Goal: Task Accomplishment & Management: Manage account settings

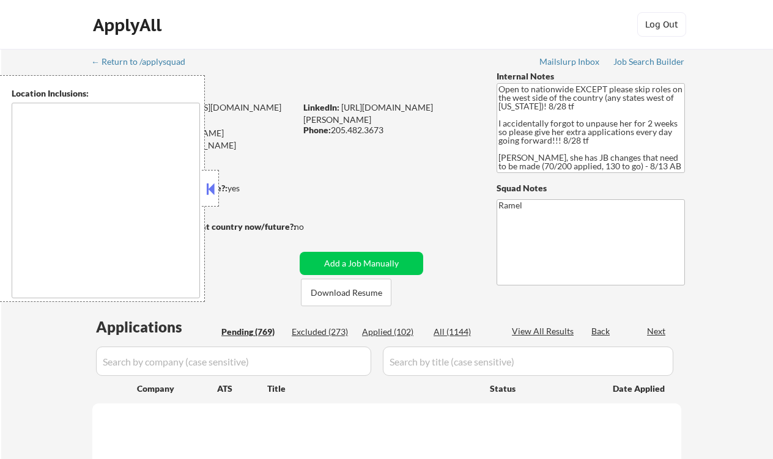
click at [211, 186] on button at bounding box center [210, 189] width 13 height 18
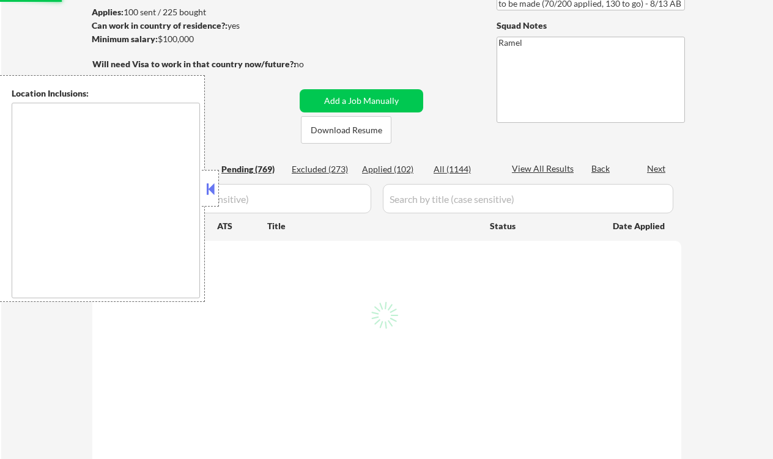
scroll to position [163, 0]
select select ""pending""
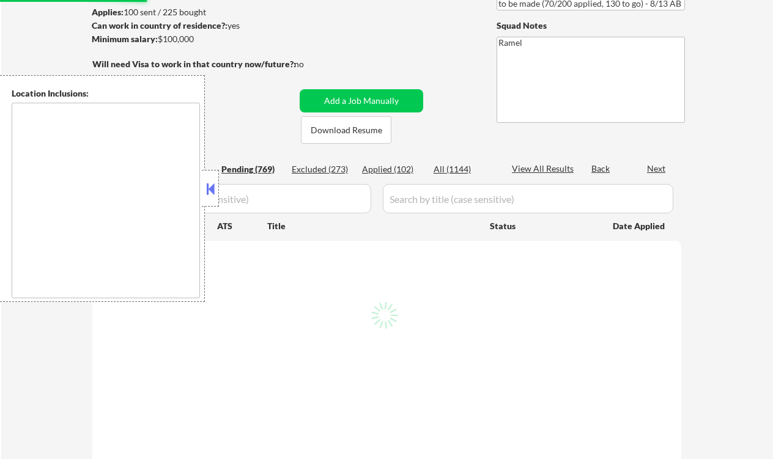
select select ""pending""
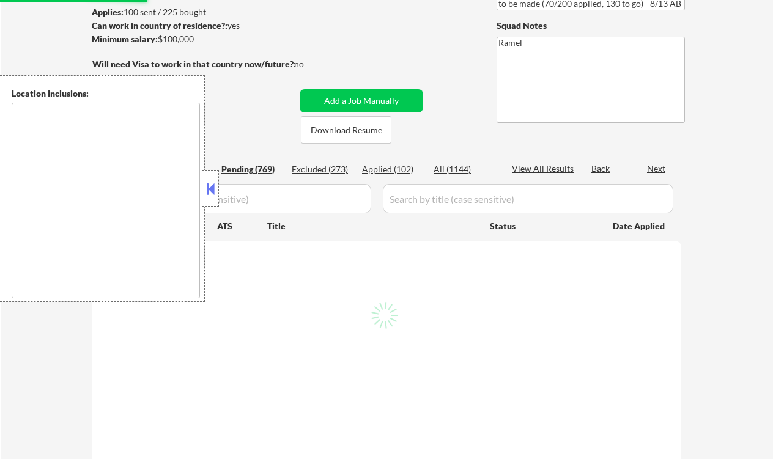
select select ""pending""
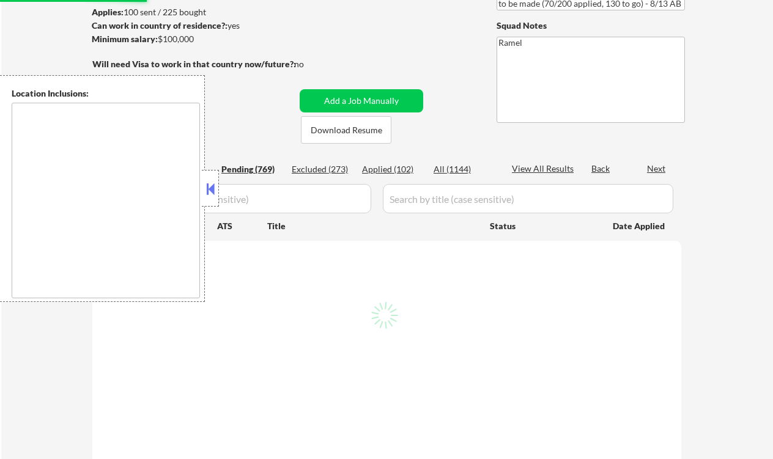
select select ""pending""
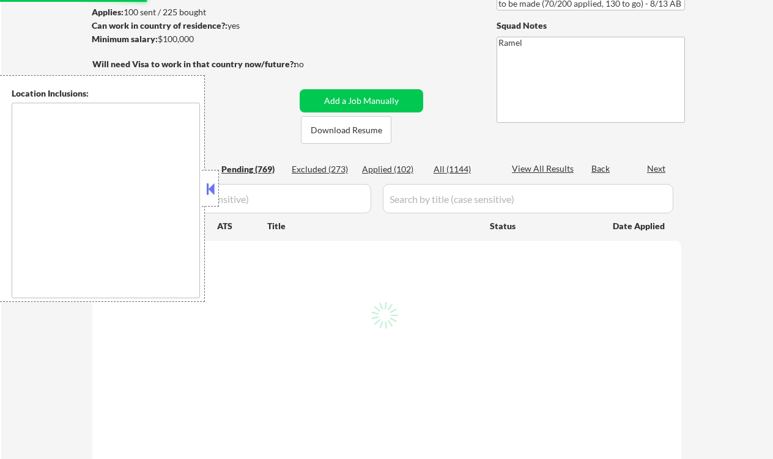
select select ""pending""
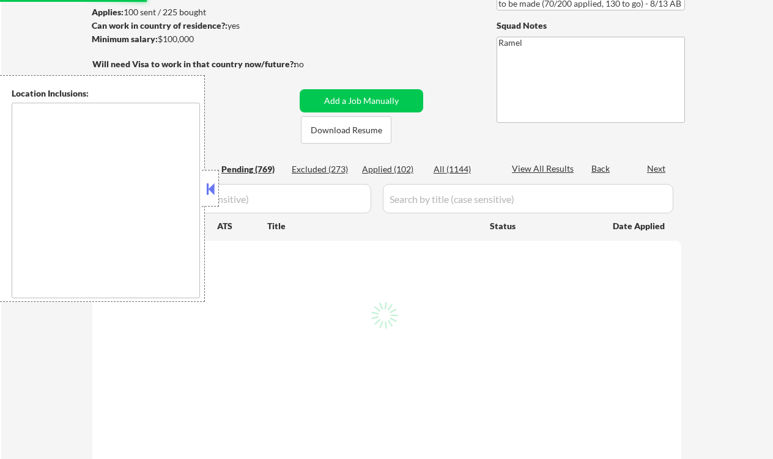
select select ""pending""
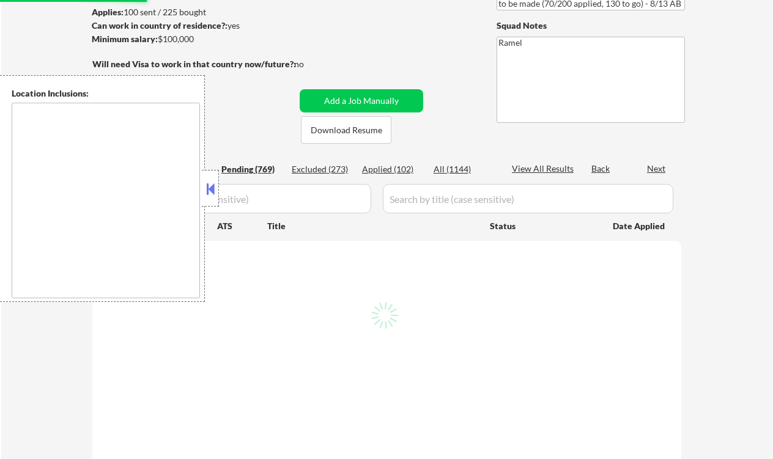
select select ""pending""
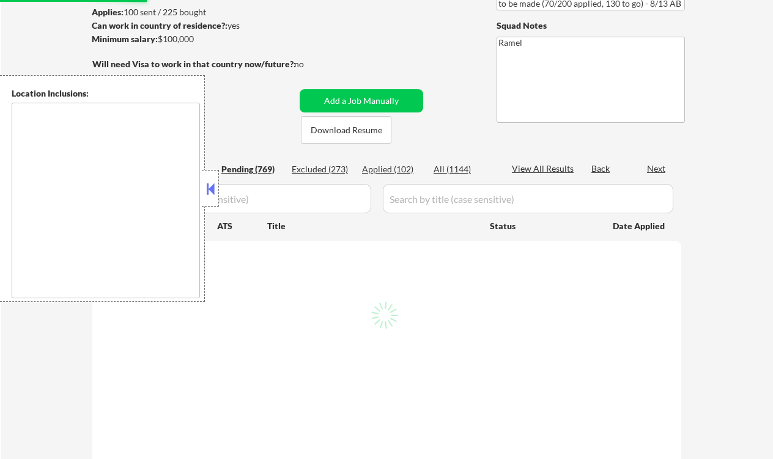
select select ""pending""
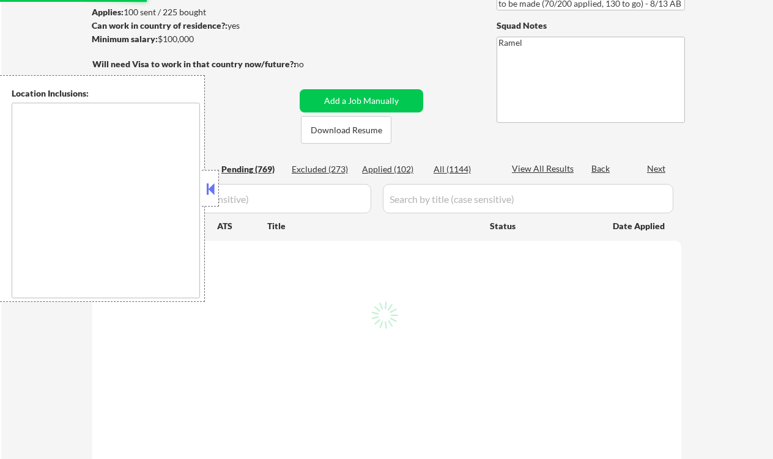
select select ""pending""
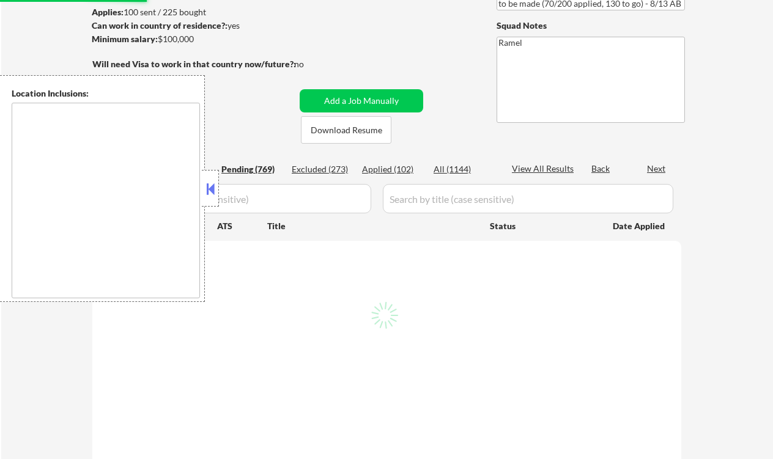
select select ""pending""
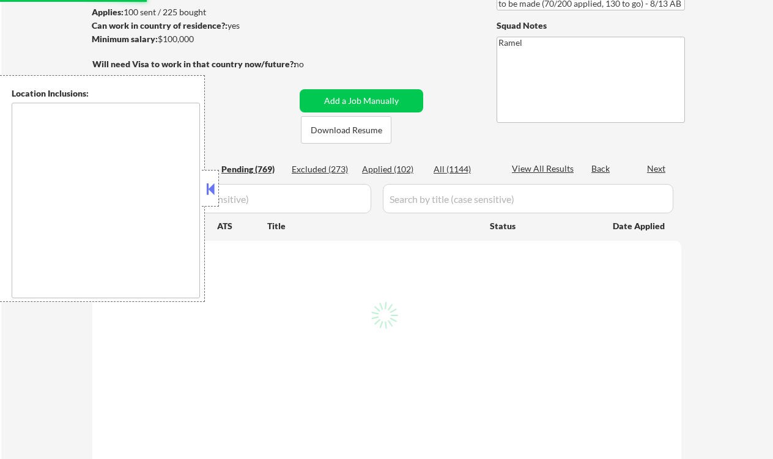
select select ""pending""
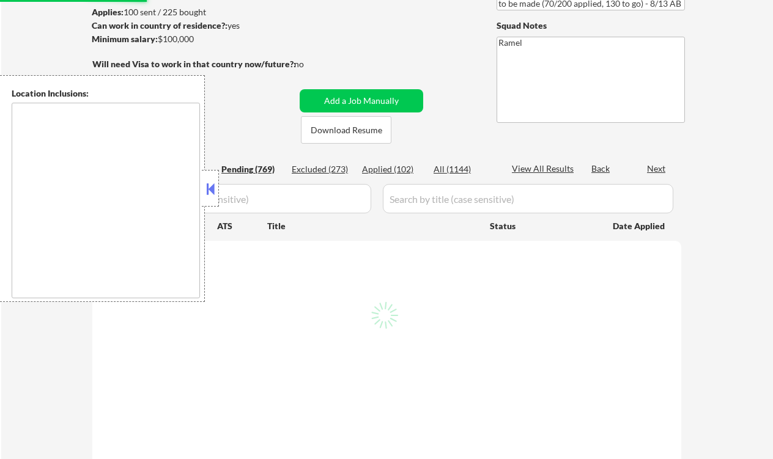
select select ""pending""
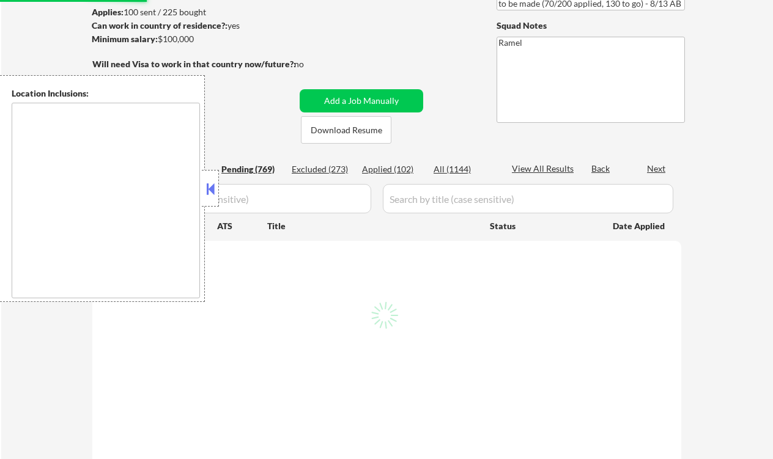
select select ""pending""
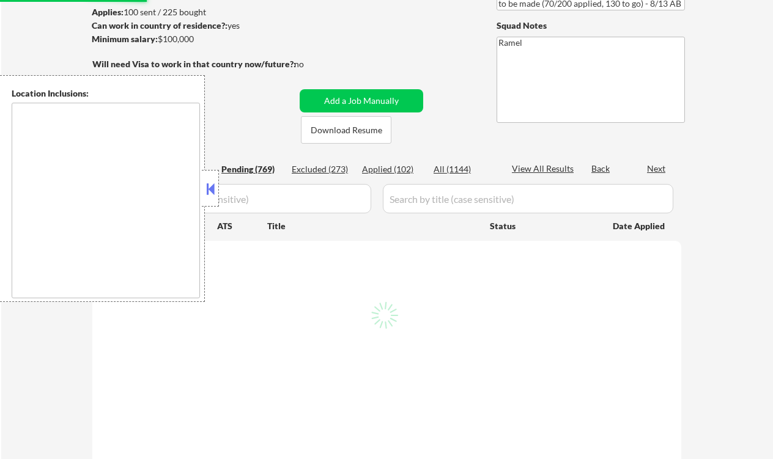
select select ""pending""
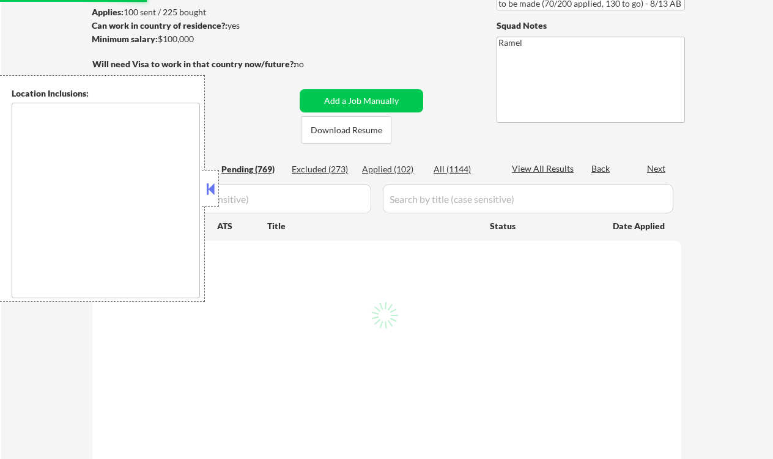
select select ""pending""
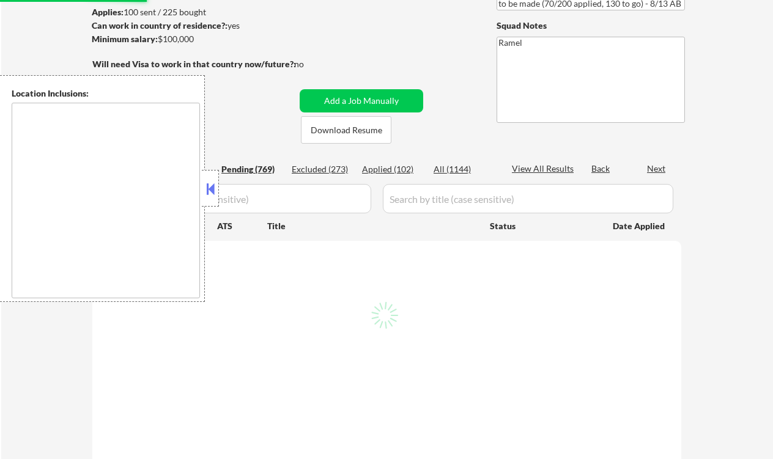
select select ""pending""
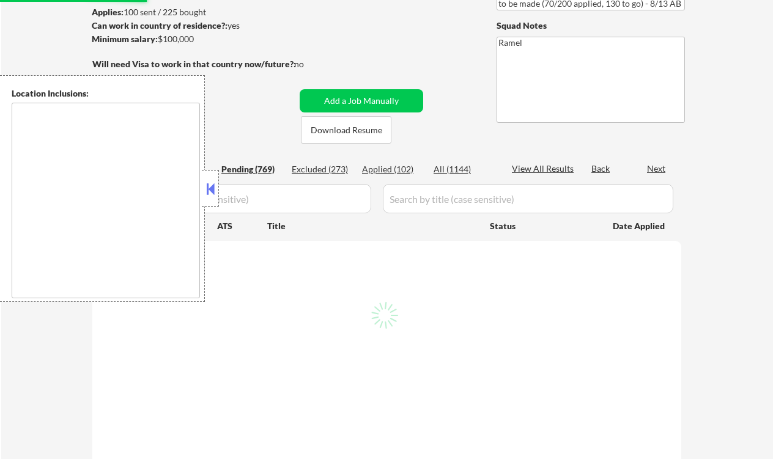
select select ""pending""
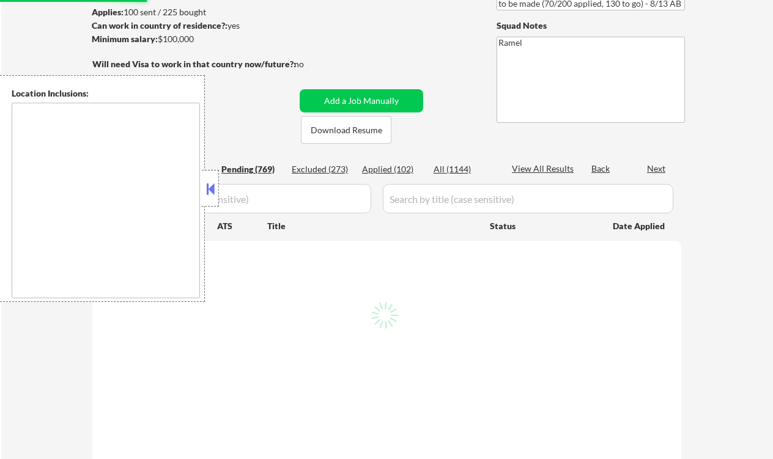
select select ""pending""
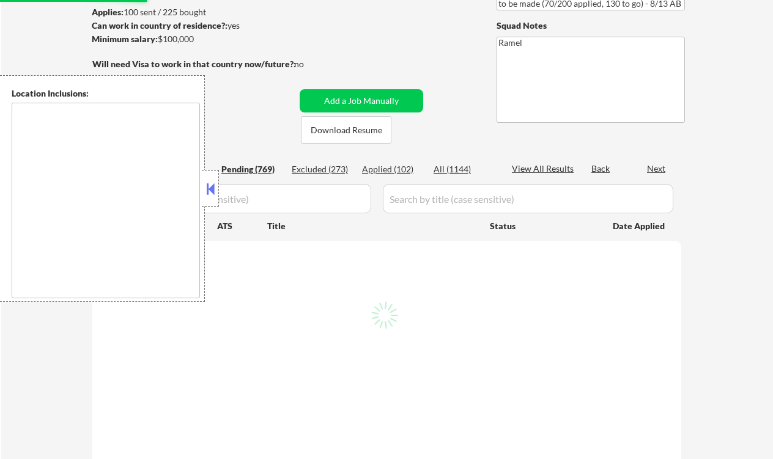
select select ""pending""
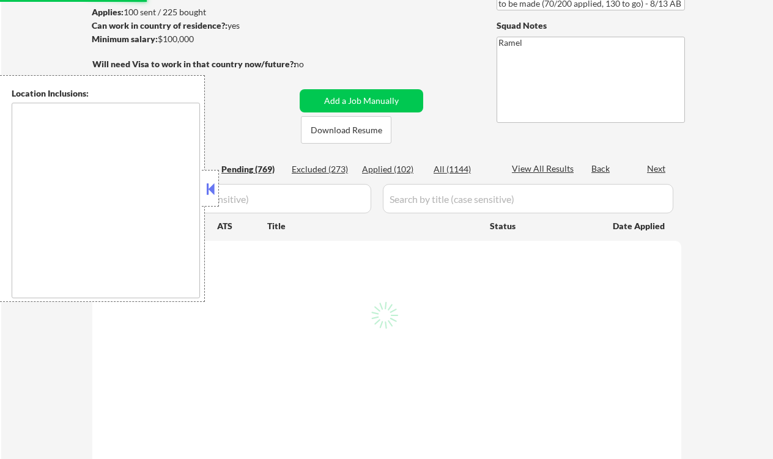
select select ""pending""
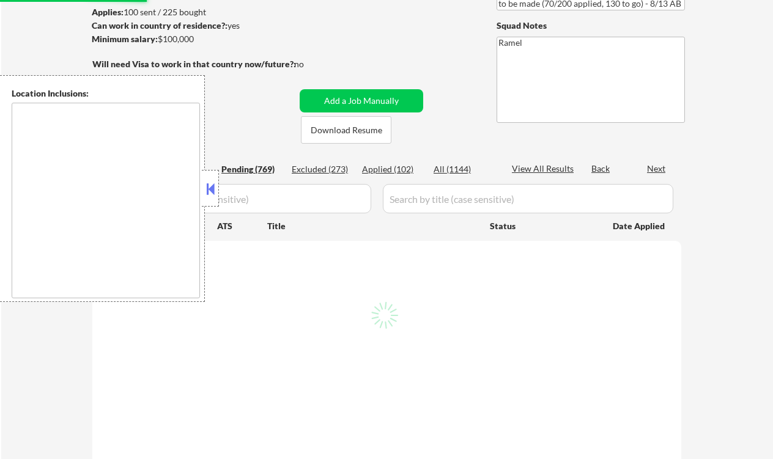
select select ""pending""
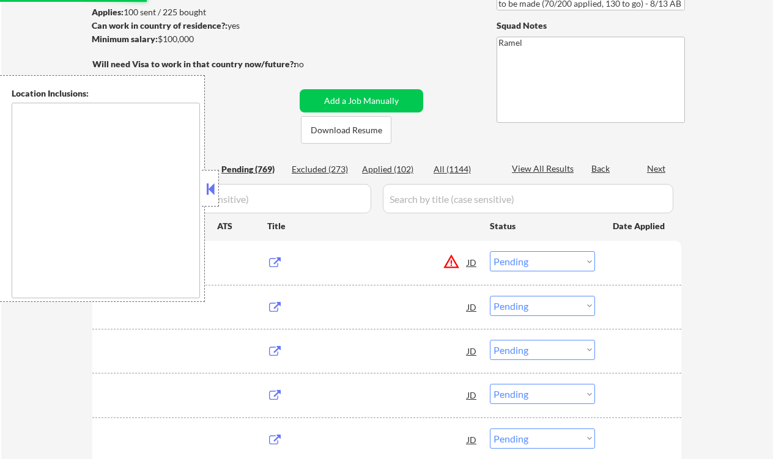
click at [212, 190] on button at bounding box center [210, 189] width 13 height 18
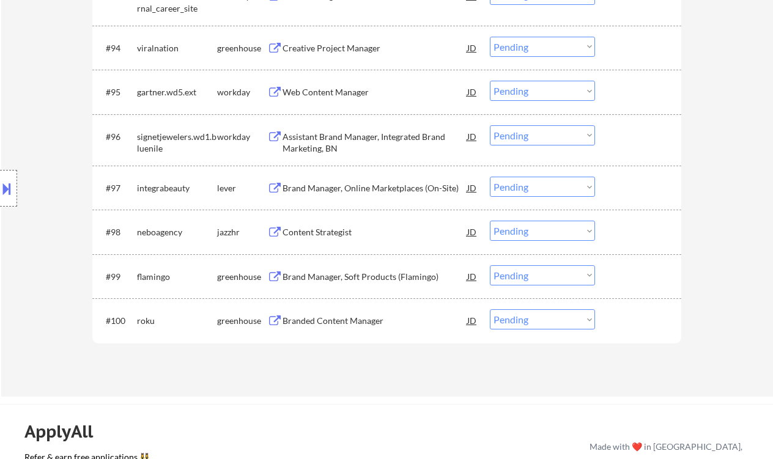
scroll to position [5062, 0]
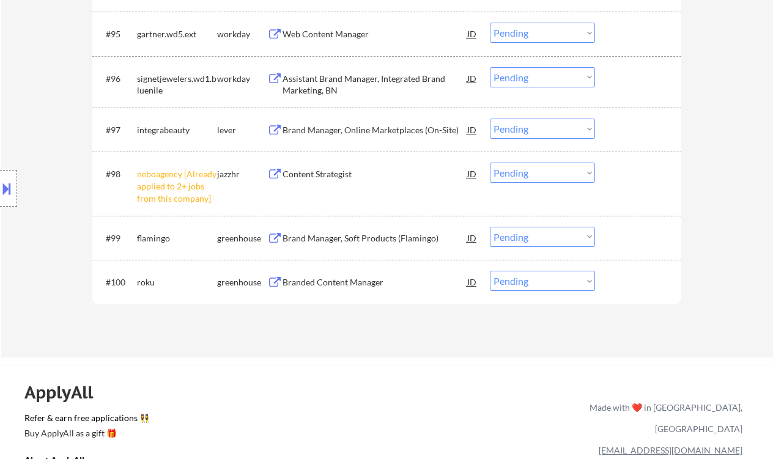
click at [34, 294] on div "Location Inclusions: country:[GEOGRAPHIC_DATA]" at bounding box center [109, 188] width 219 height 227
click at [373, 287] on div "Branded Content Manager" at bounding box center [375, 283] width 185 height 12
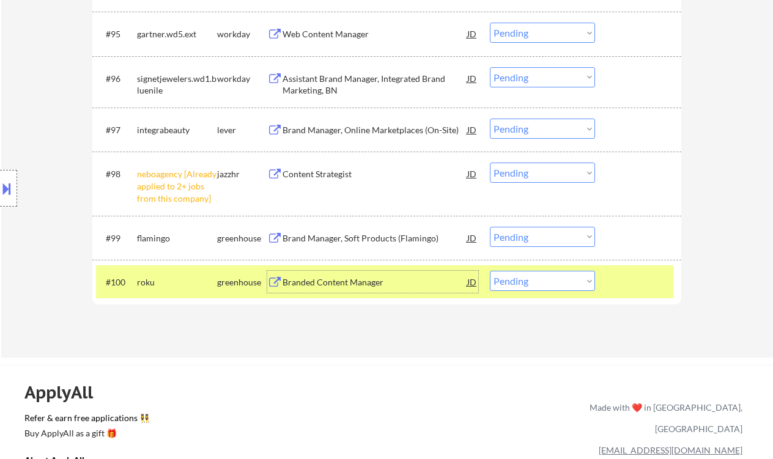
drag, startPoint x: 536, startPoint y: 173, endPoint x: 538, endPoint y: 183, distance: 10.0
click at [536, 173] on select "Choose an option... Pending Applied Excluded (Questions) Excluded (Expired) Exc…" at bounding box center [542, 173] width 105 height 20
click at [490, 163] on select "Choose an option... Pending Applied Excluded (Questions) Excluded (Expired) Exc…" at bounding box center [542, 173] width 105 height 20
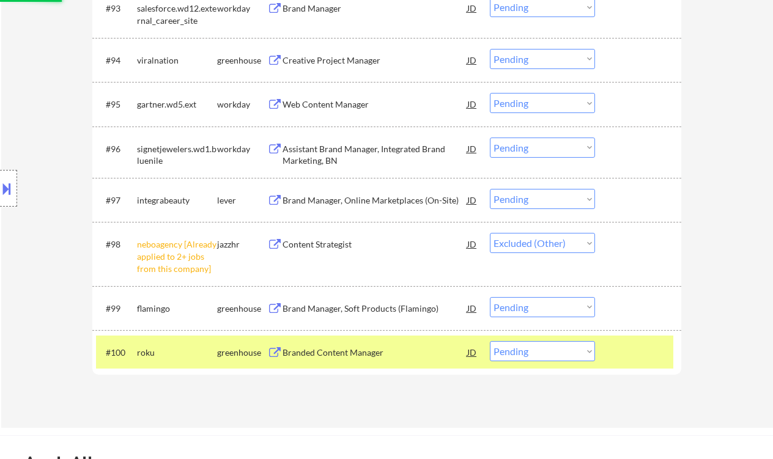
scroll to position [4980, 0]
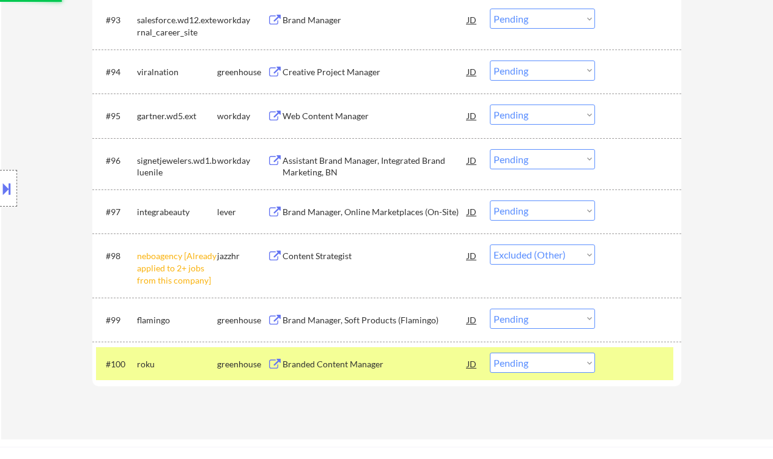
click at [346, 207] on div "Brand Manager, Online Marketplaces (On-Site)" at bounding box center [375, 212] width 185 height 12
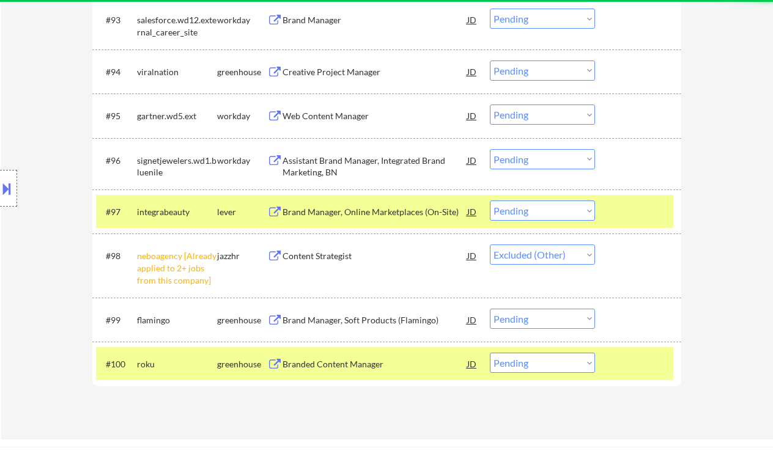
select select ""pending""
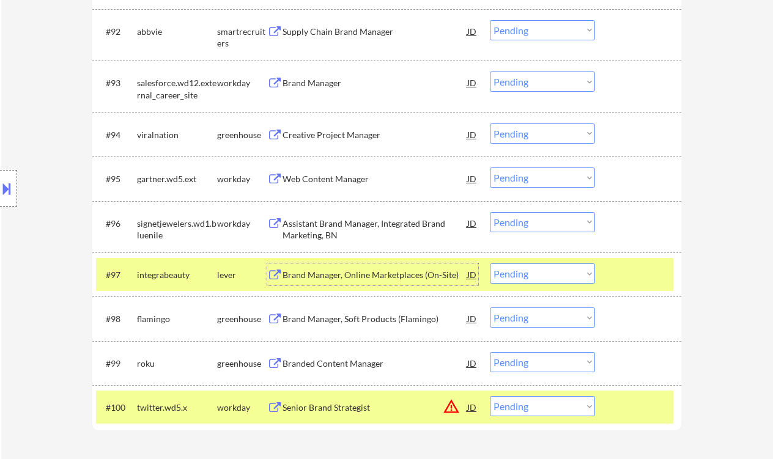
scroll to position [4898, 0]
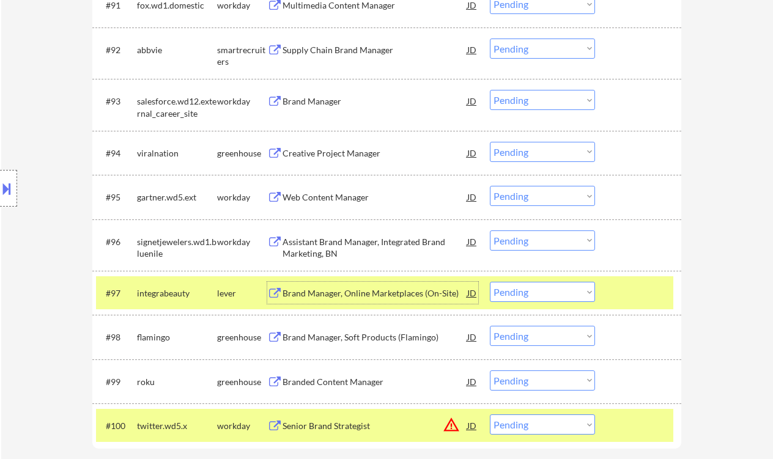
click at [324, 155] on div "Creative Project Manager" at bounding box center [375, 153] width 185 height 12
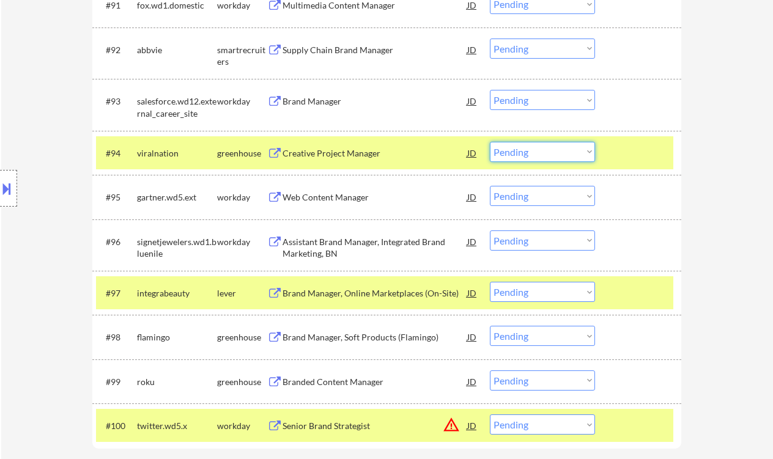
click at [526, 152] on select "Choose an option... Pending Applied Excluded (Questions) Excluded (Expired) Exc…" at bounding box center [542, 152] width 105 height 20
click at [490, 142] on select "Choose an option... Pending Applied Excluded (Questions) Excluded (Expired) Exc…" at bounding box center [542, 152] width 105 height 20
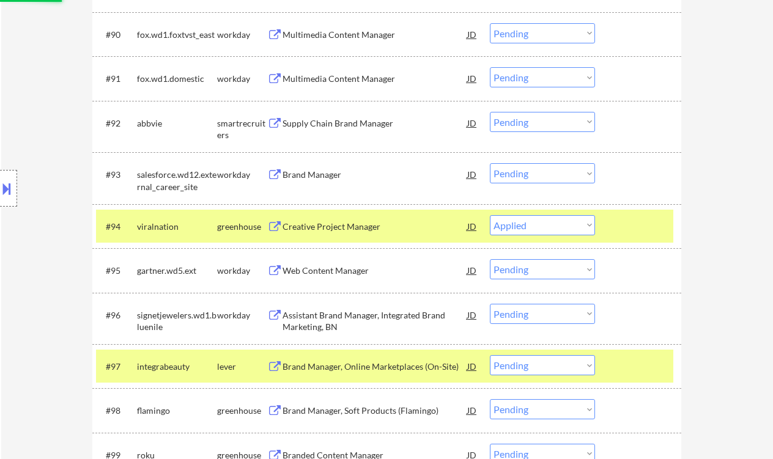
scroll to position [4817, 0]
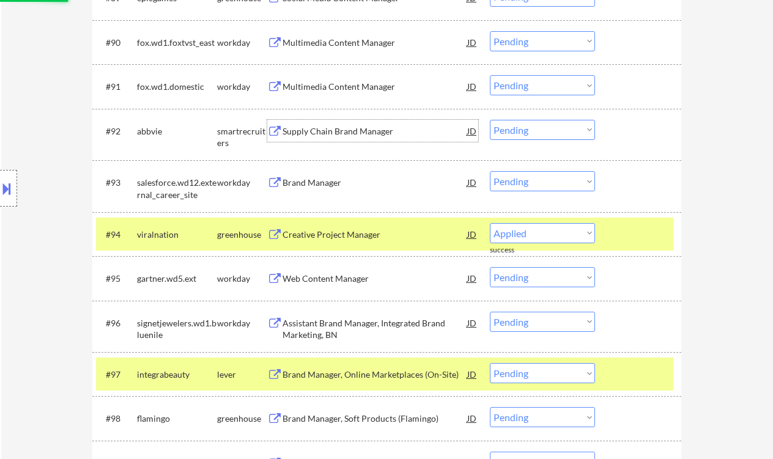
click at [334, 131] on div "Supply Chain Brand Manager" at bounding box center [375, 131] width 185 height 12
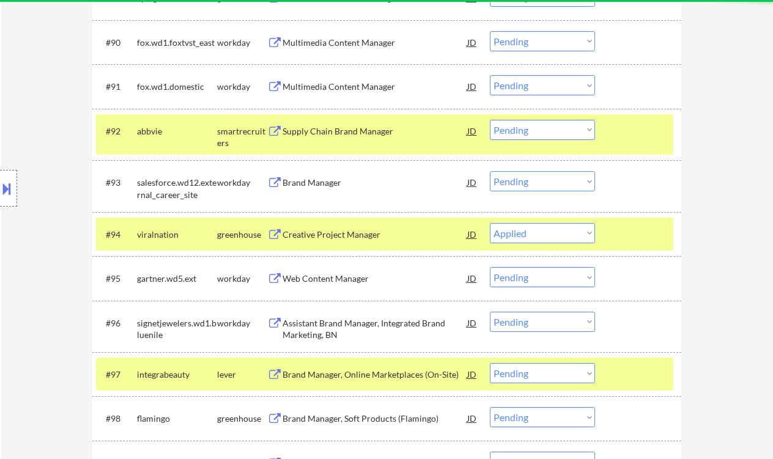
select select ""pending""
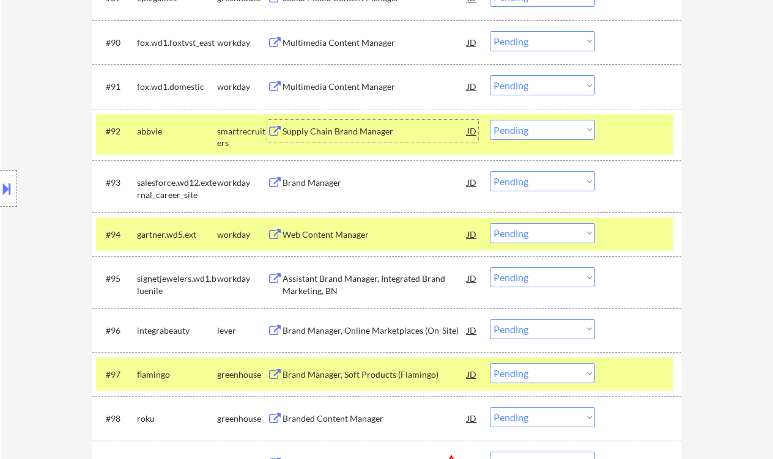
click at [522, 134] on select "Choose an option... Pending Applied Excluded (Questions) Excluded (Expired) Exc…" at bounding box center [542, 130] width 105 height 20
click at [490, 120] on select "Choose an option... Pending Applied Excluded (Questions) Excluded (Expired) Exc…" at bounding box center [542, 130] width 105 height 20
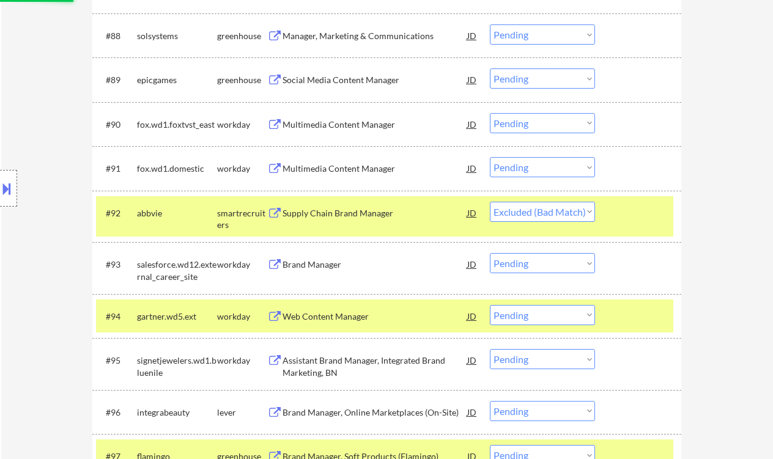
click at [329, 76] on div "Social Media Content Manager" at bounding box center [375, 80] width 185 height 12
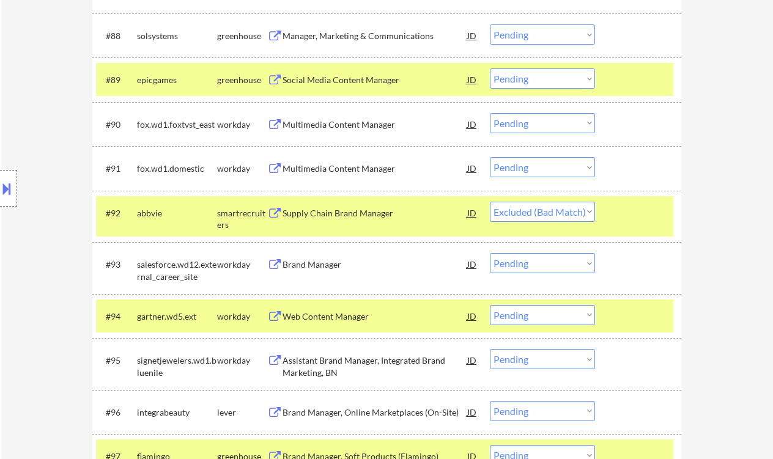
select select ""pending""
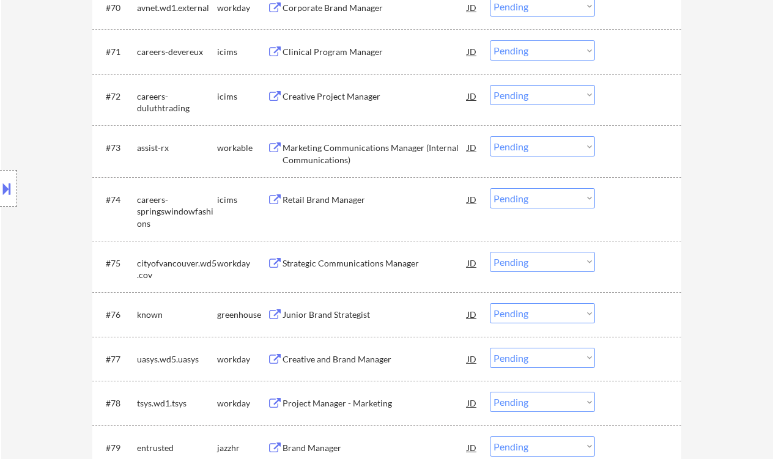
scroll to position [3919, 0]
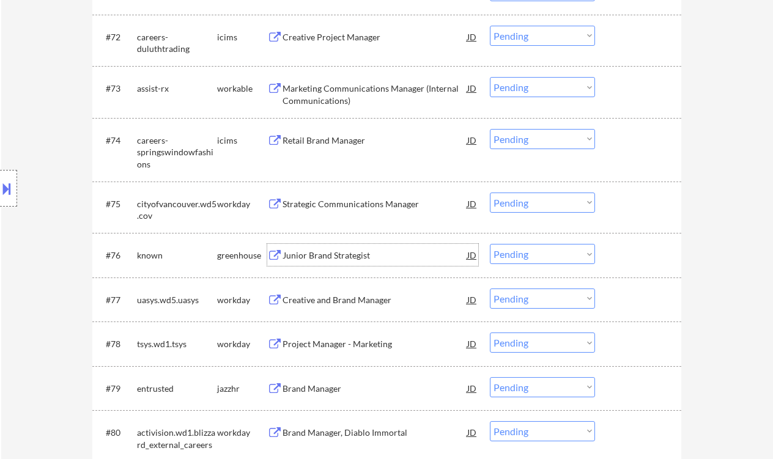
click at [366, 261] on div "Junior Brand Strategist" at bounding box center [375, 256] width 185 height 12
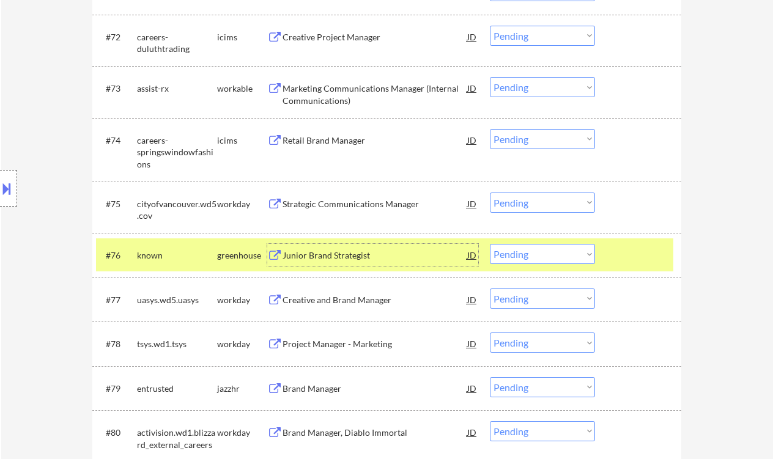
click at [525, 252] on select "Choose an option... Pending Applied Excluded (Questions) Excluded (Expired) Exc…" at bounding box center [542, 254] width 105 height 20
click at [490, 245] on select "Choose an option... Pending Applied Excluded (Questions) Excluded (Expired) Exc…" at bounding box center [542, 254] width 105 height 20
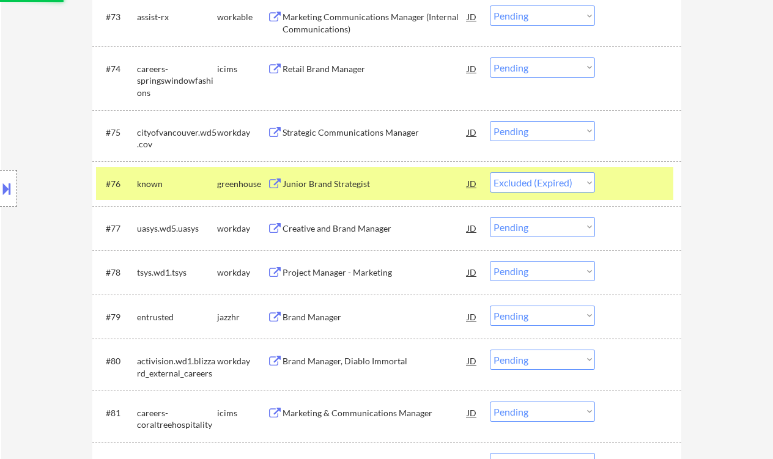
scroll to position [4001, 0]
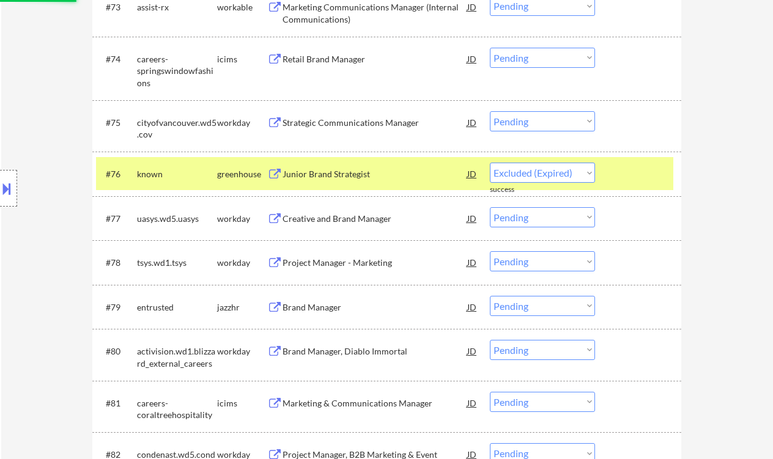
select select ""pending""
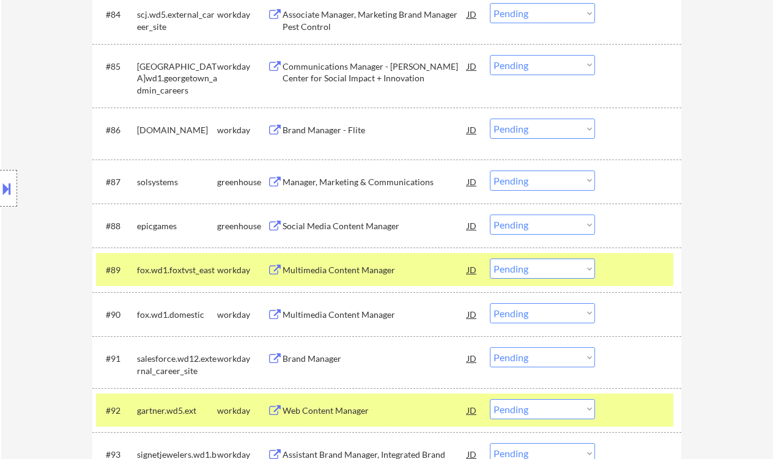
scroll to position [4654, 0]
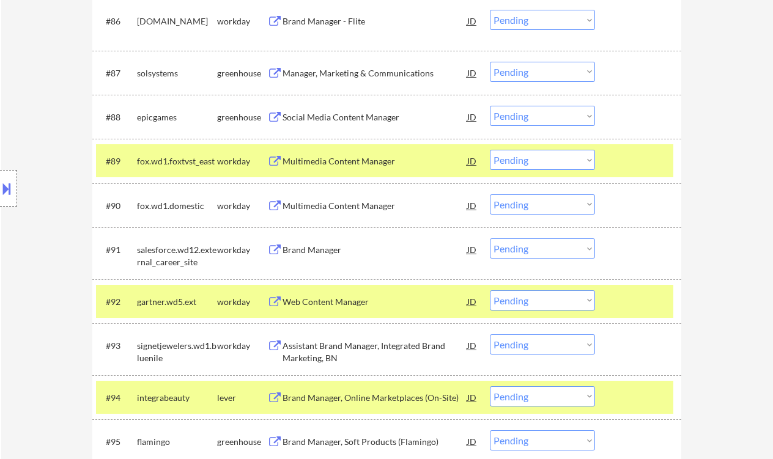
click at [341, 76] on div "Manager, Marketing & Communications" at bounding box center [375, 73] width 185 height 12
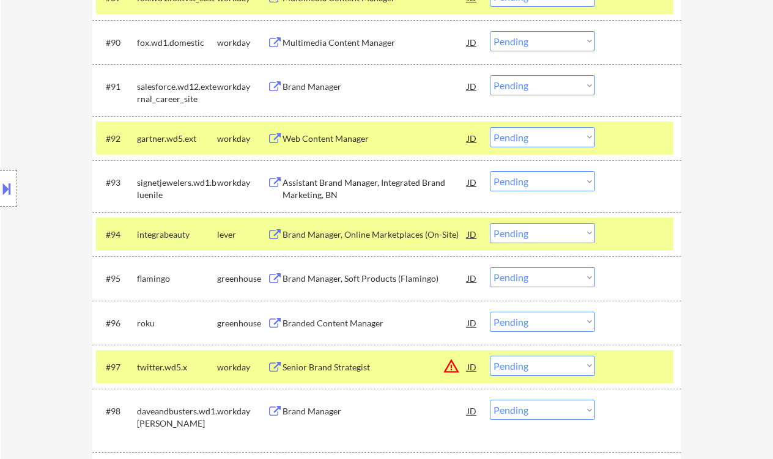
scroll to position [4497, 0]
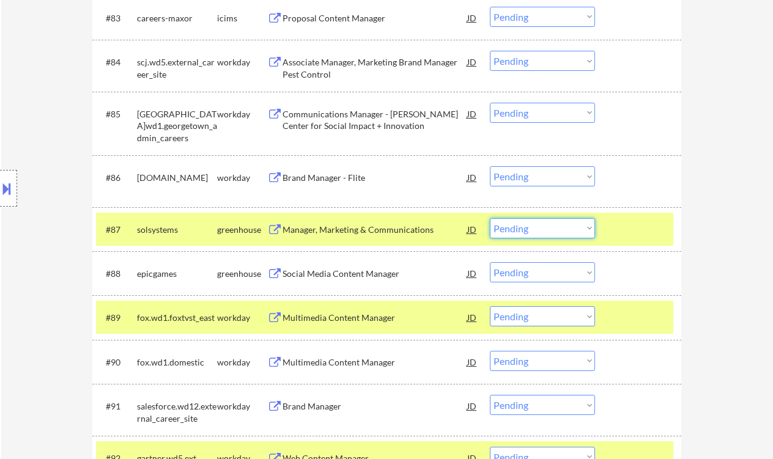
drag, startPoint x: 529, startPoint y: 231, endPoint x: 540, endPoint y: 238, distance: 12.9
click at [529, 231] on select "Choose an option... Pending Applied Excluded (Questions) Excluded (Expired) Exc…" at bounding box center [542, 228] width 105 height 20
click at [490, 218] on select "Choose an option... Pending Applied Excluded (Questions) Excluded (Expired) Exc…" at bounding box center [542, 228] width 105 height 20
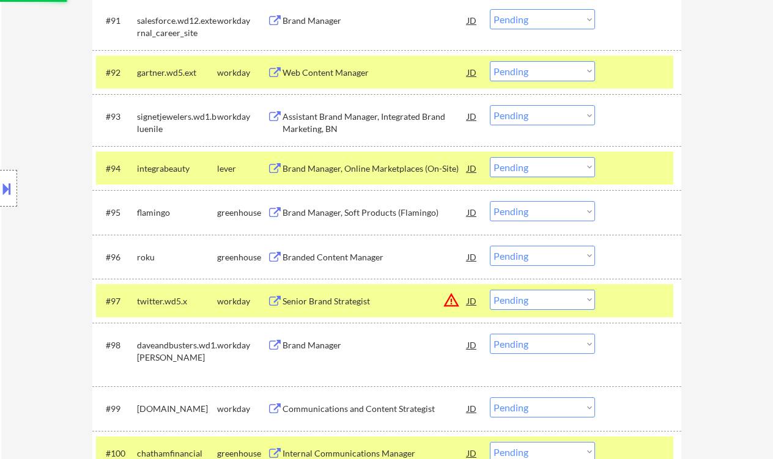
scroll to position [4905, 0]
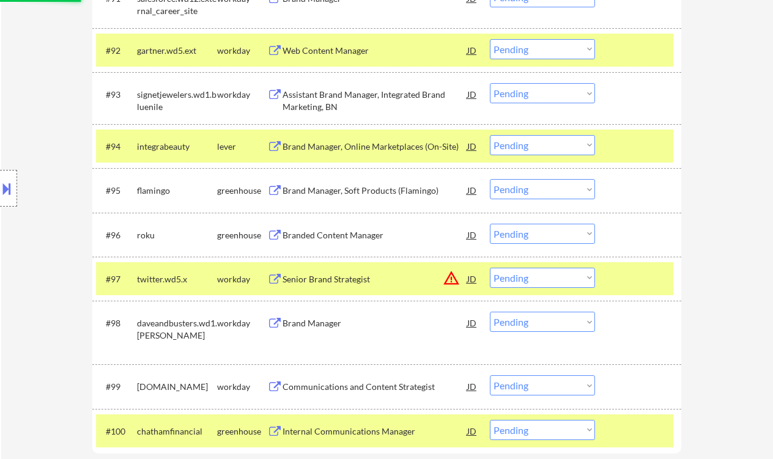
select select ""pending""
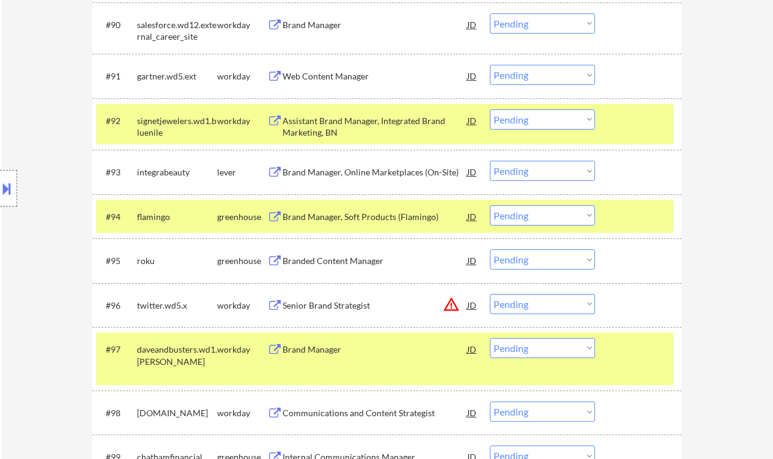
scroll to position [4823, 0]
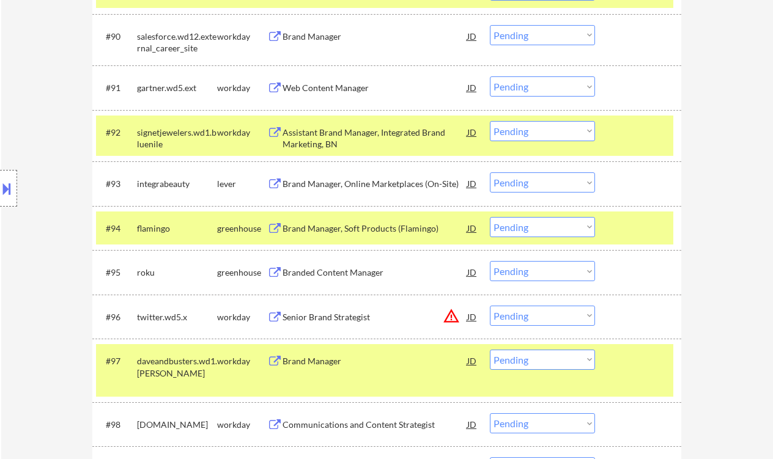
click at [329, 182] on div "Brand Manager, Online Marketplaces (On-Site)" at bounding box center [375, 184] width 185 height 12
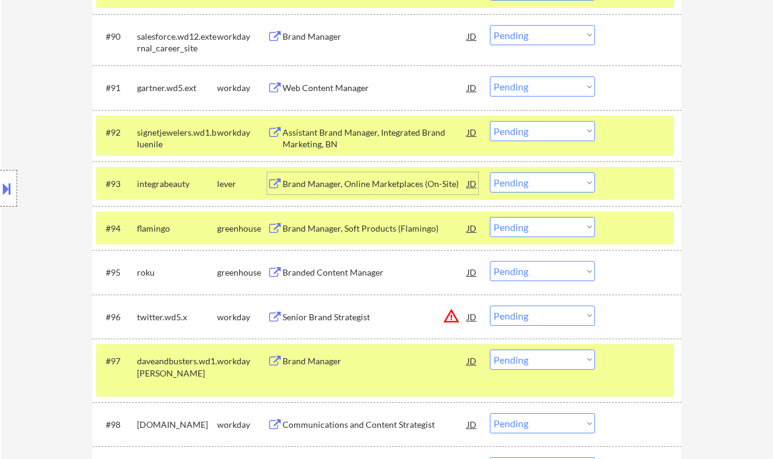
click at [512, 179] on select "Choose an option... Pending Applied Excluded (Questions) Excluded (Expired) Exc…" at bounding box center [542, 183] width 105 height 20
click at [490, 173] on select "Choose an option... Pending Applied Excluded (Questions) Excluded (Expired) Exc…" at bounding box center [542, 183] width 105 height 20
select select ""pending""
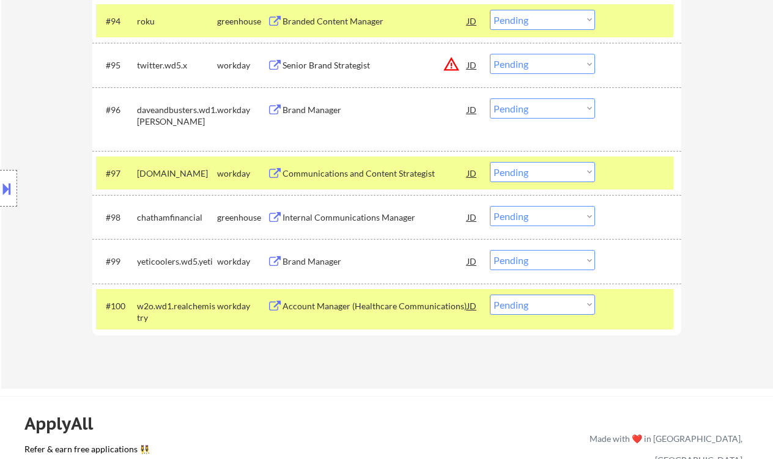
scroll to position [5068, 0]
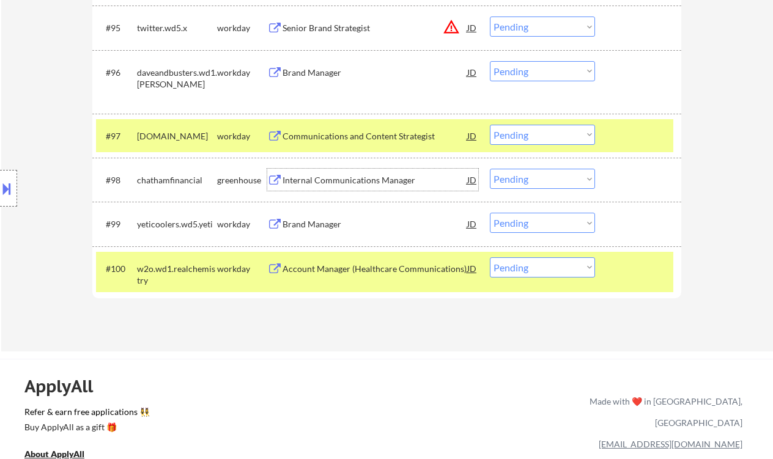
click at [373, 185] on div "Internal Communications Manager" at bounding box center [375, 180] width 185 height 12
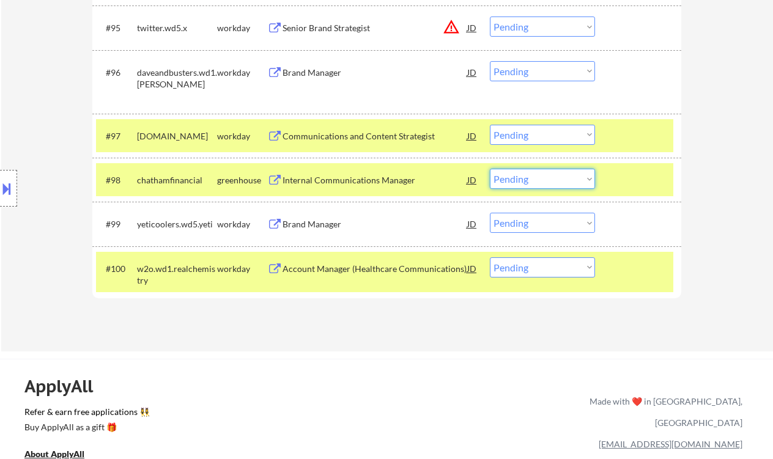
drag, startPoint x: 540, startPoint y: 180, endPoint x: 546, endPoint y: 184, distance: 7.1
click at [540, 180] on select "Choose an option... Pending Applied Excluded (Questions) Excluded (Expired) Exc…" at bounding box center [542, 179] width 105 height 20
click at [490, 169] on select "Choose an option... Pending Applied Excluded (Questions) Excluded (Expired) Exc…" at bounding box center [542, 179] width 105 height 20
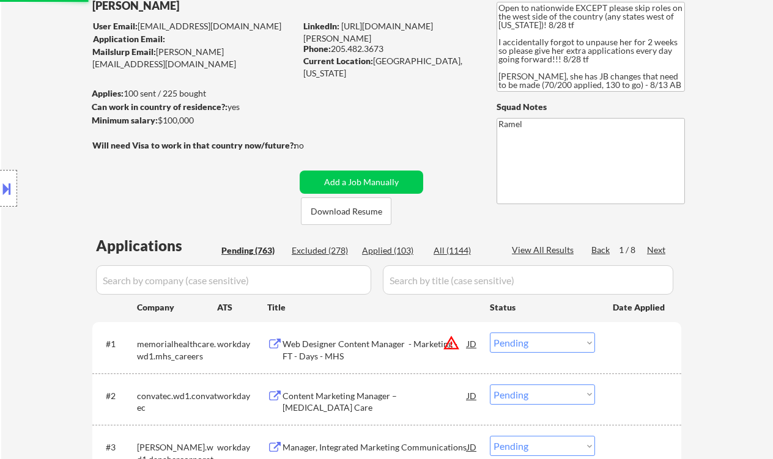
scroll to position [43, 0]
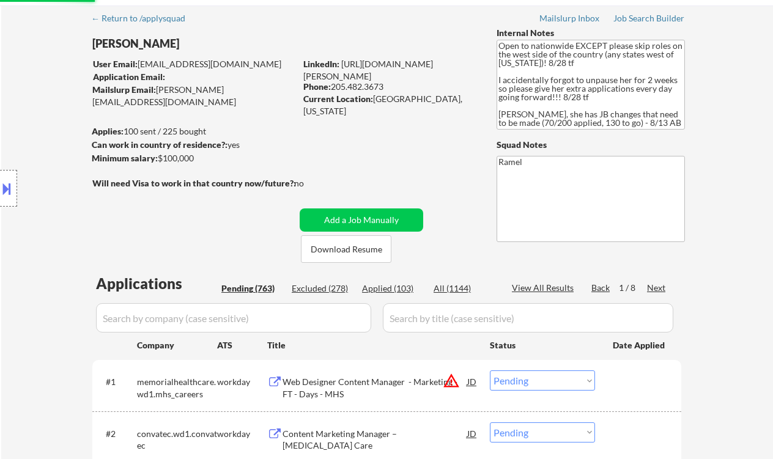
select select ""pending""
click at [653, 287] on div "Next" at bounding box center [657, 288] width 20 height 12
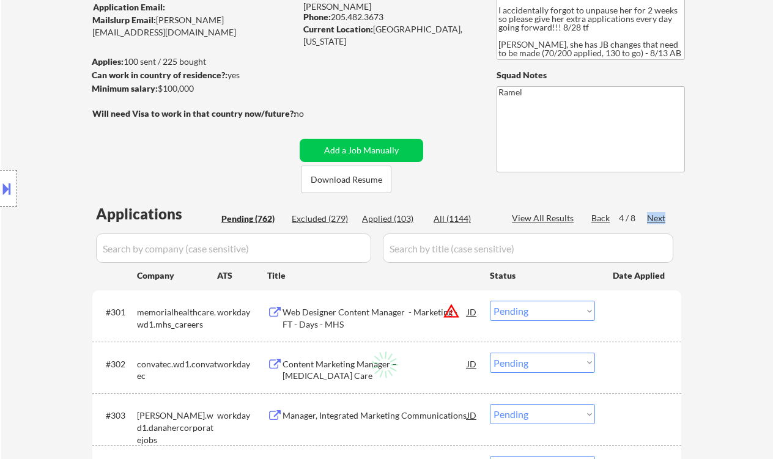
scroll to position [125, 0]
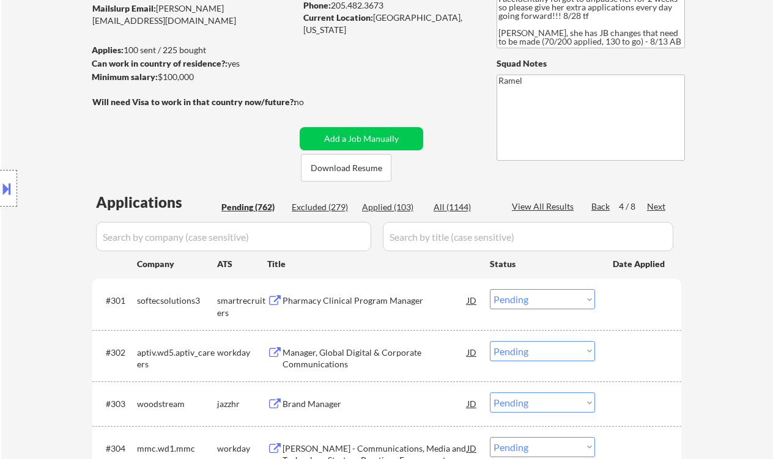
click at [39, 151] on div "Location Inclusions: country:[GEOGRAPHIC_DATA]" at bounding box center [109, 188] width 219 height 227
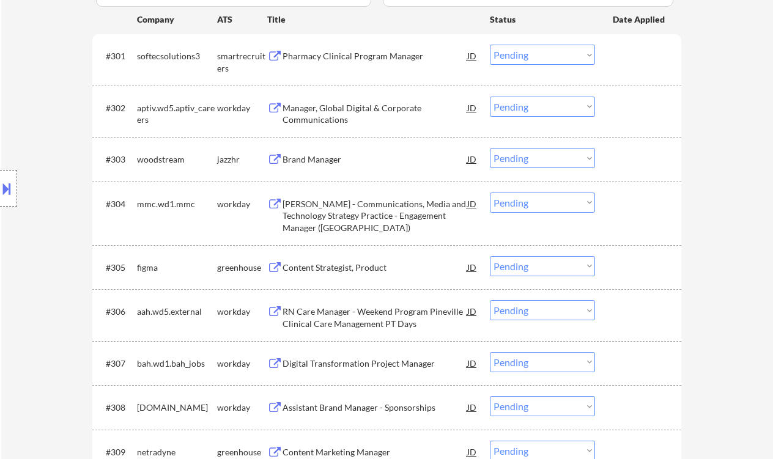
scroll to position [288, 0]
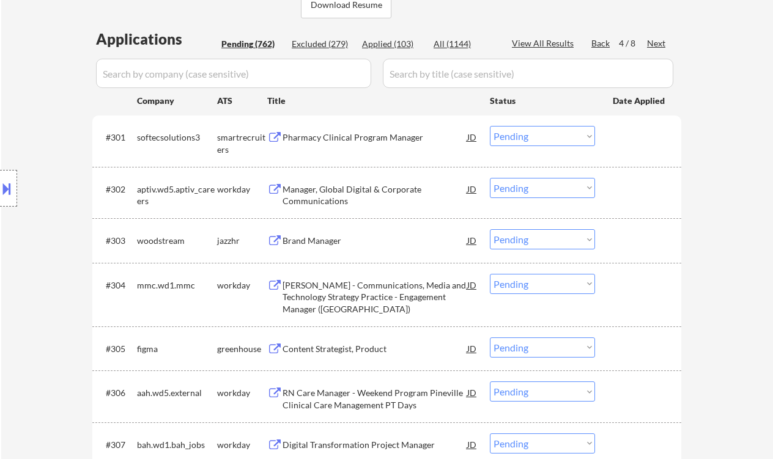
click at [347, 143] on div "Pharmacy Clinical Program Manager" at bounding box center [375, 138] width 185 height 12
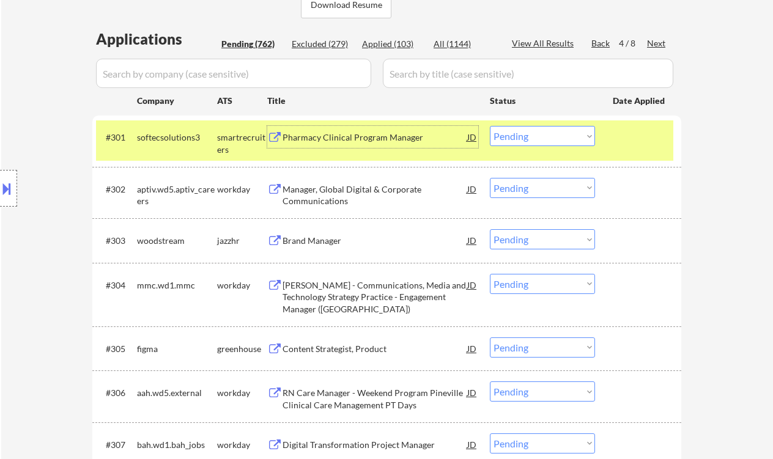
click at [529, 139] on select "Choose an option... Pending Applied Excluded (Questions) Excluded (Expired) Exc…" at bounding box center [542, 136] width 105 height 20
click at [490, 126] on select "Choose an option... Pending Applied Excluded (Questions) Excluded (Expired) Exc…" at bounding box center [542, 136] width 105 height 20
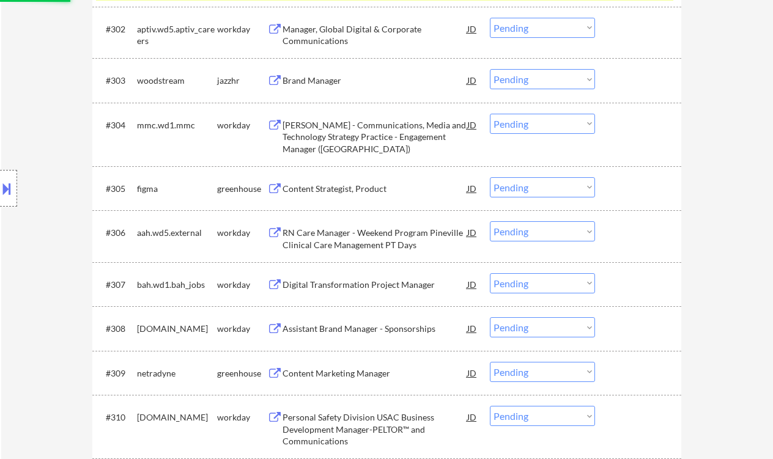
scroll to position [533, 0]
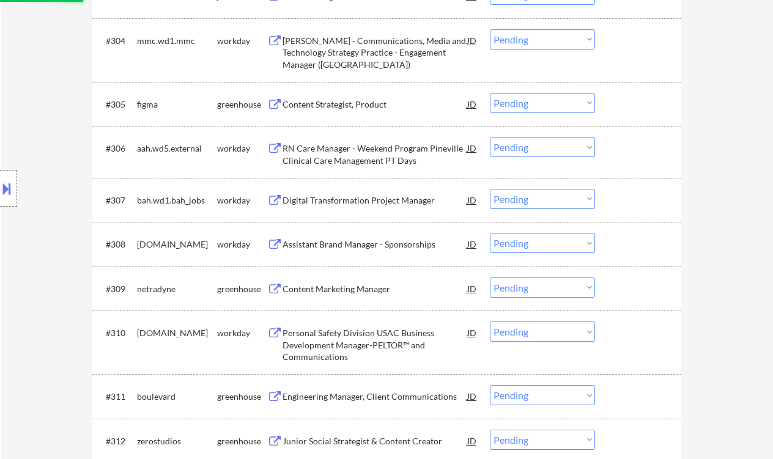
select select ""pending""
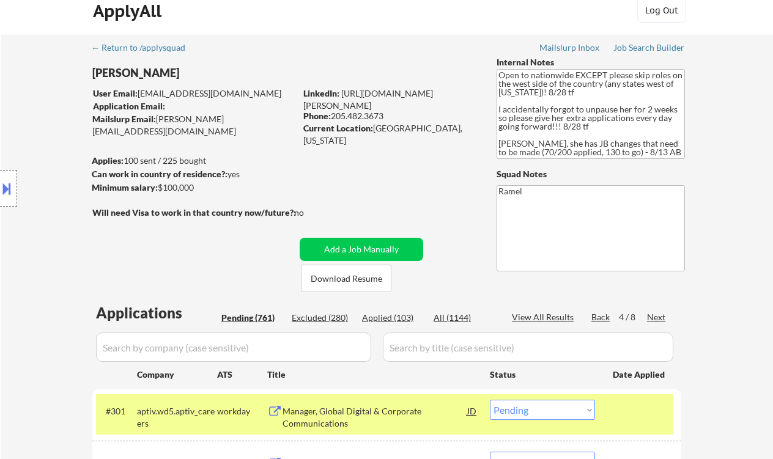
scroll to position [0, 0]
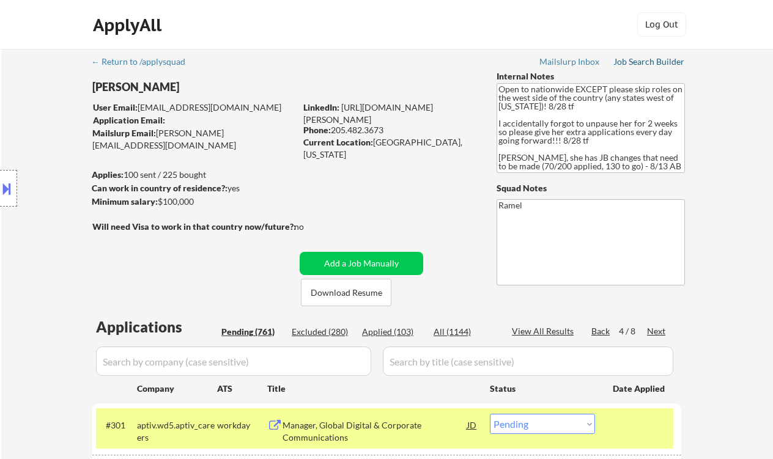
click at [651, 65] on div "Job Search Builder" at bounding box center [650, 62] width 72 height 9
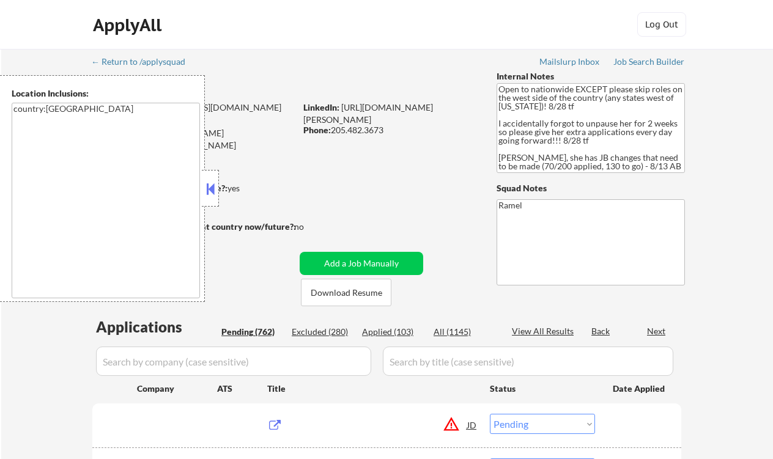
select select ""pending""
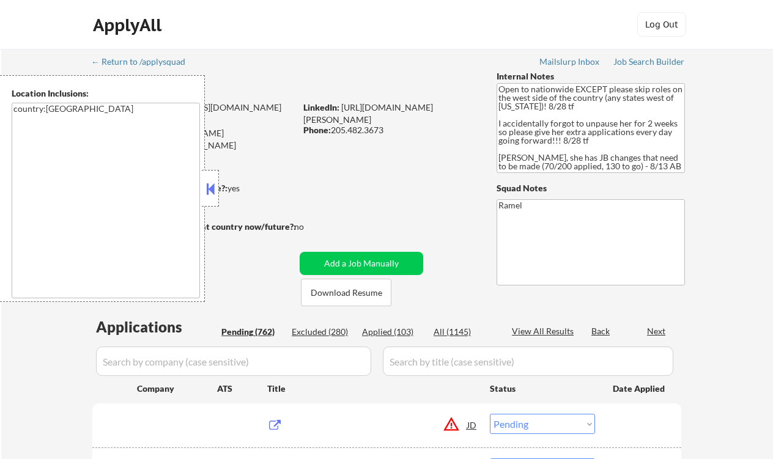
select select ""pending""
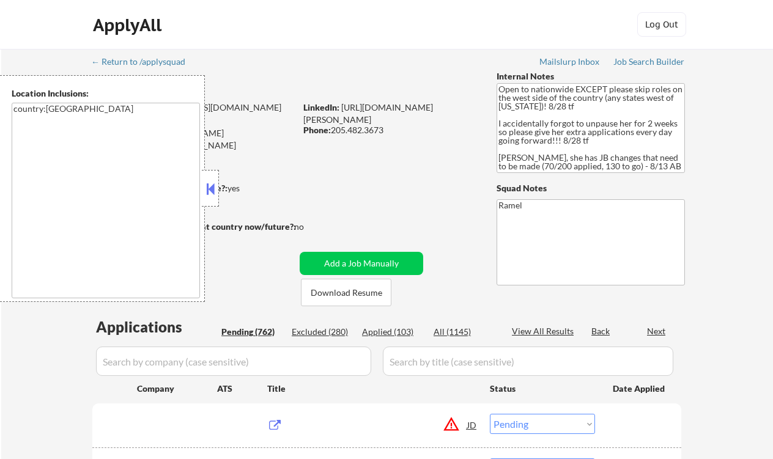
select select ""pending""
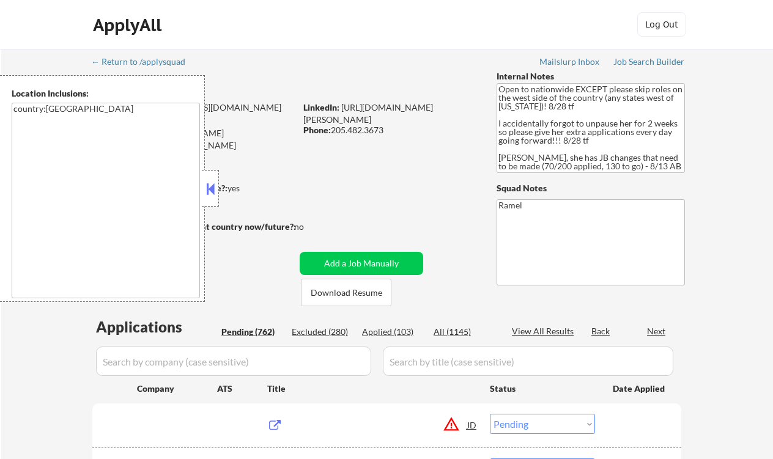
select select ""pending""
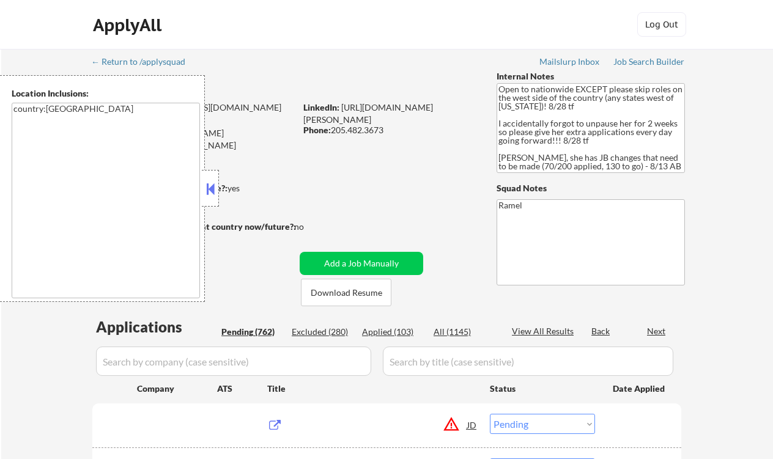
select select ""pending""
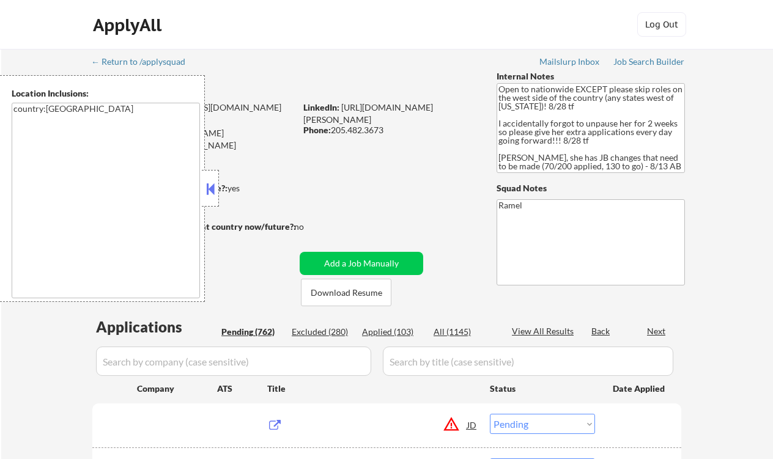
select select ""pending""
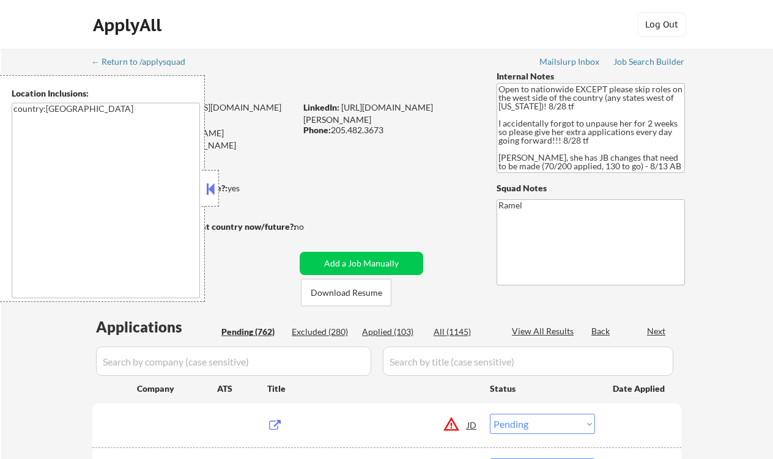
select select ""pending""
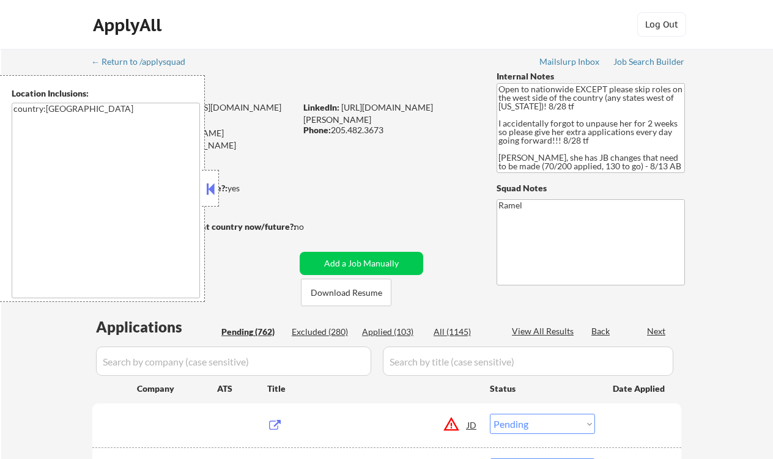
select select ""pending""
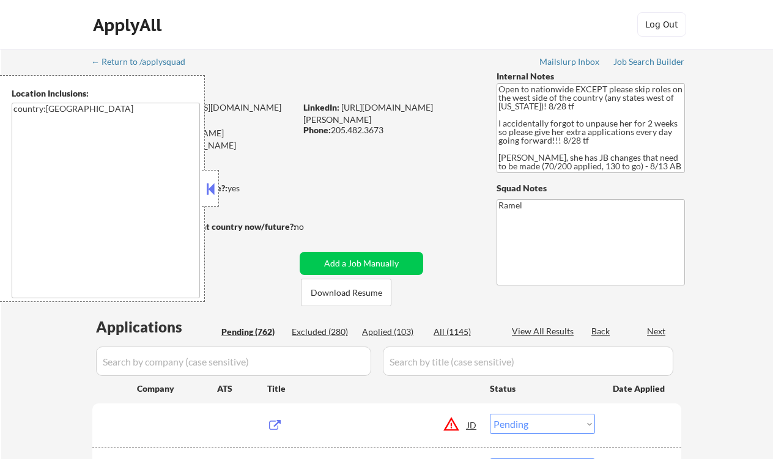
select select ""pending""
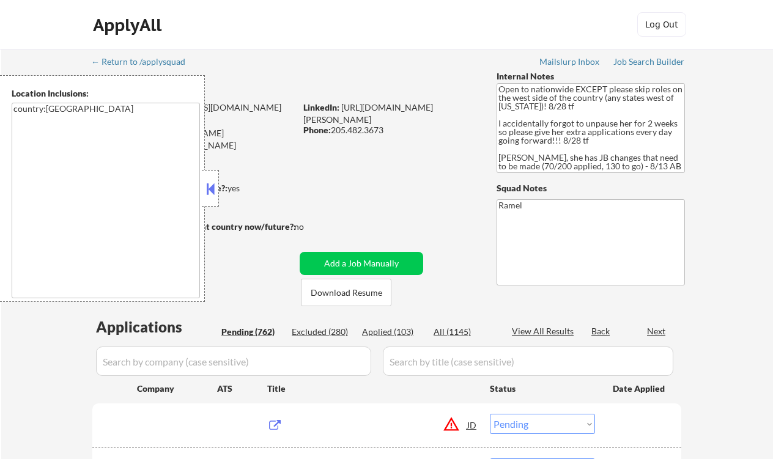
select select ""pending""
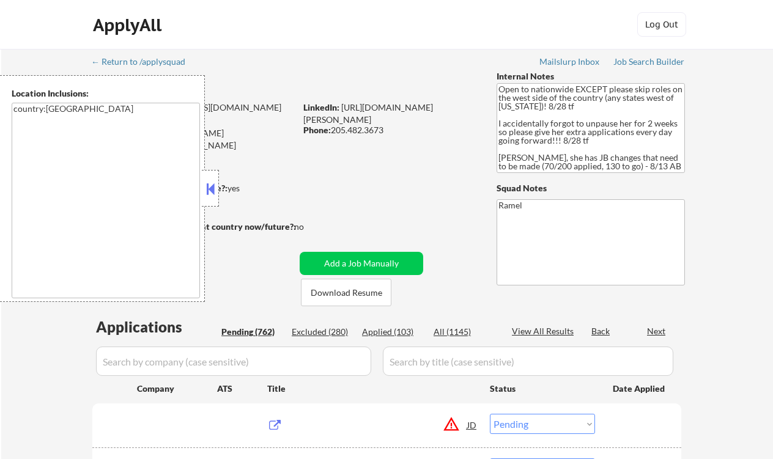
select select ""pending""
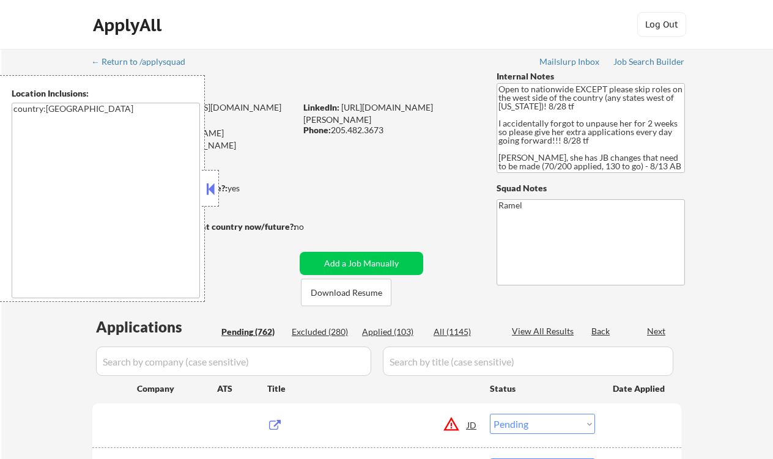
select select ""pending""
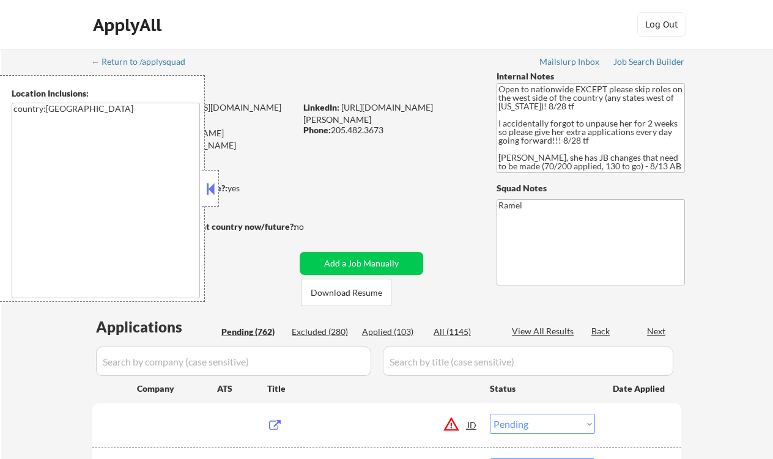
select select ""pending""
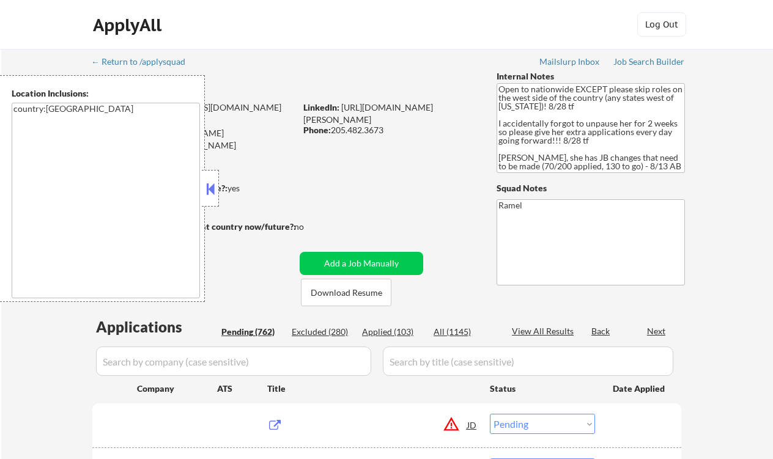
select select ""pending""
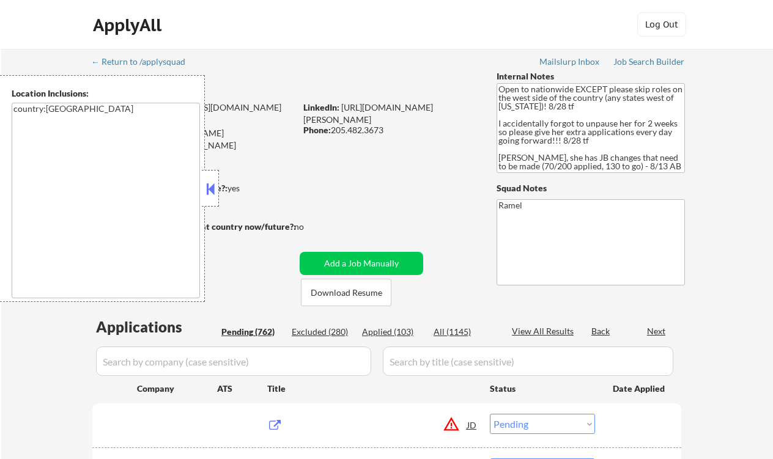
select select ""pending""
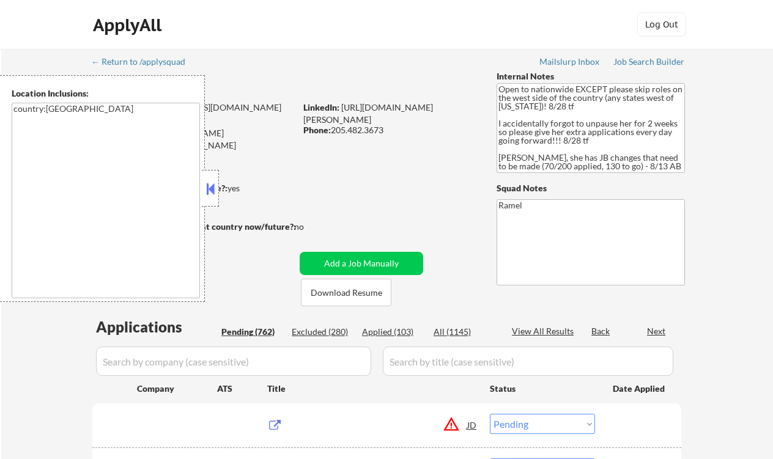
select select ""pending""
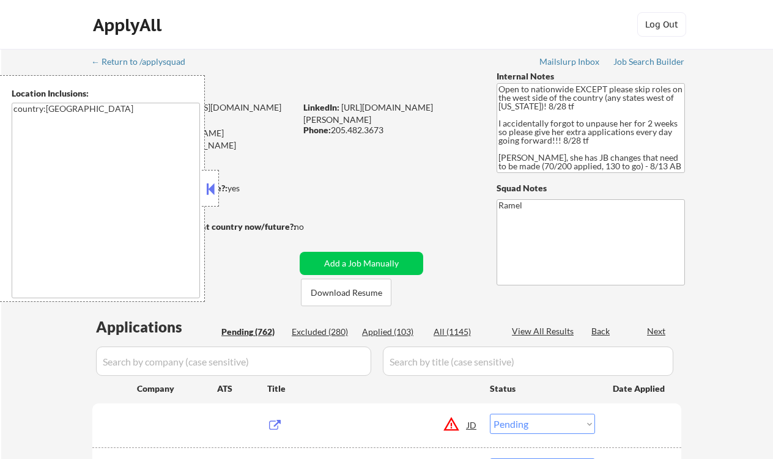
select select ""pending""
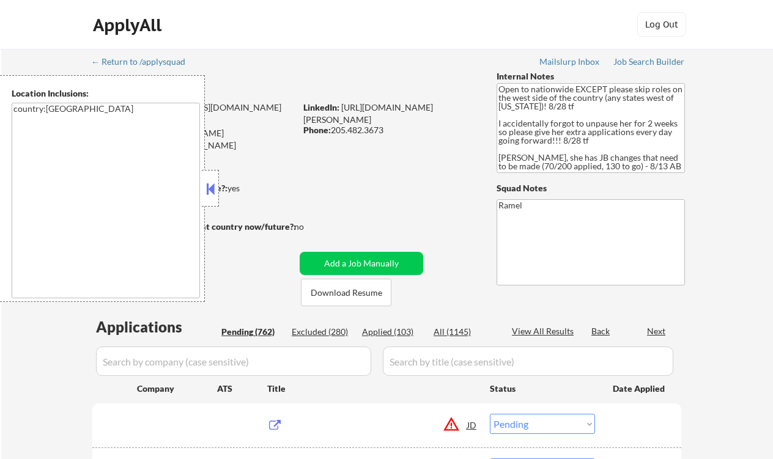
select select ""pending""
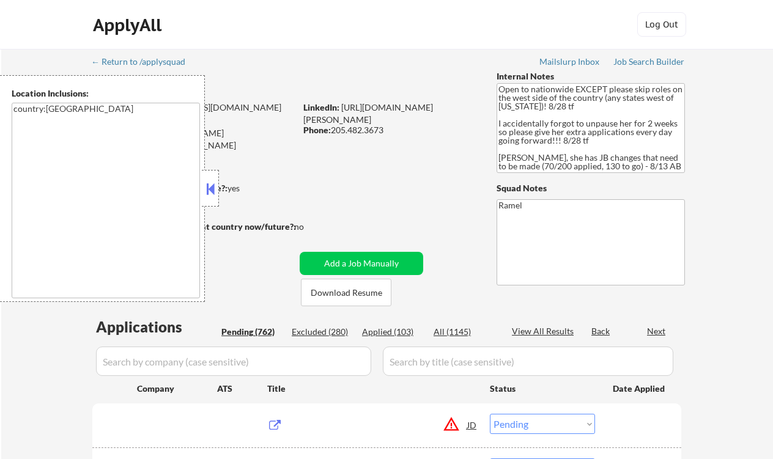
select select ""pending""
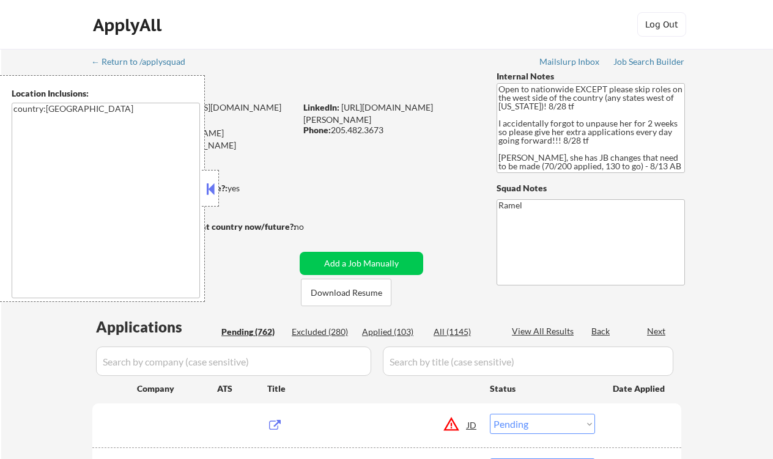
select select ""pending""
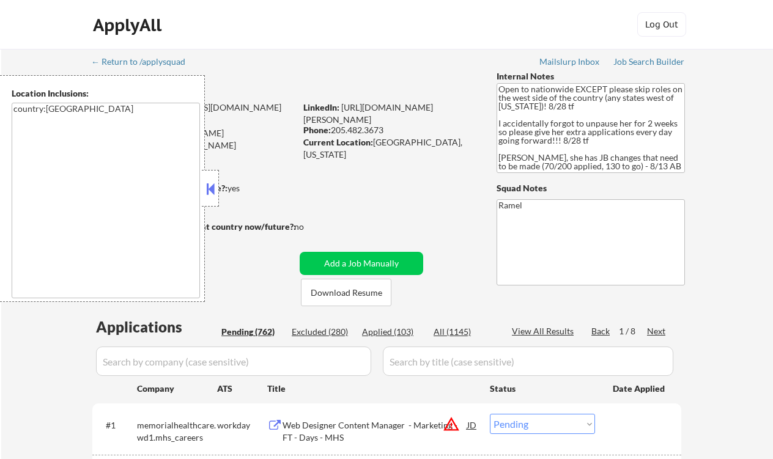
drag, startPoint x: 207, startPoint y: 181, endPoint x: 237, endPoint y: 180, distance: 30.0
click at [208, 181] on button at bounding box center [210, 189] width 13 height 18
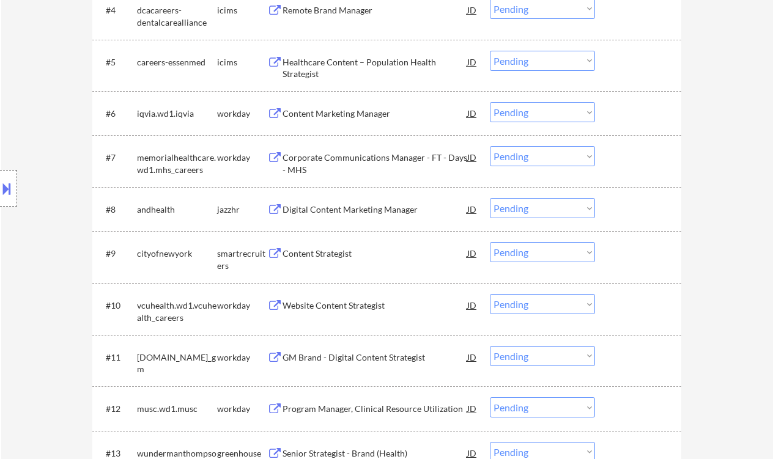
scroll to position [652, 0]
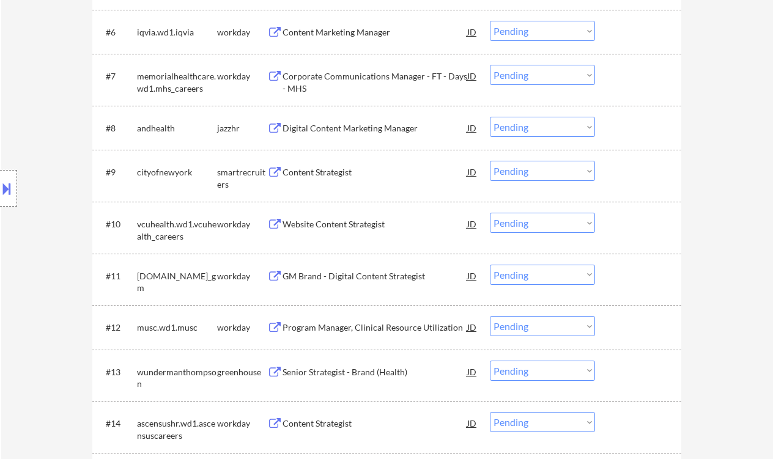
click at [324, 168] on div "Content Strategist" at bounding box center [375, 172] width 185 height 12
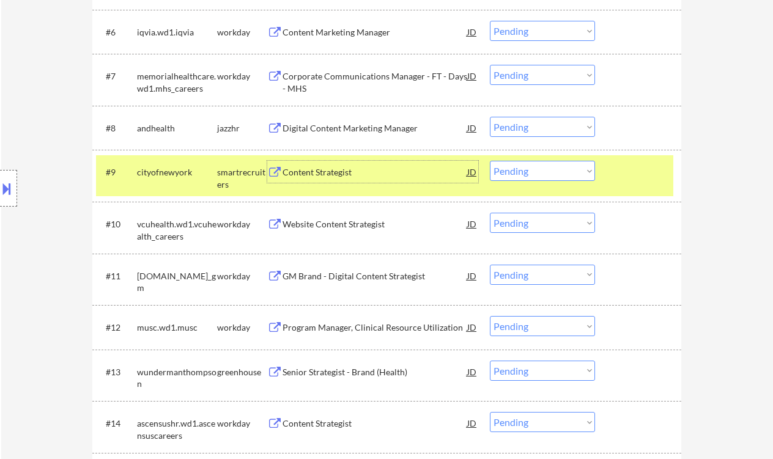
click at [546, 175] on select "Choose an option... Pending Applied Excluded (Questions) Excluded (Expired) Exc…" at bounding box center [542, 171] width 105 height 20
click at [490, 161] on select "Choose an option... Pending Applied Excluded (Questions) Excluded (Expired) Exc…" at bounding box center [542, 171] width 105 height 20
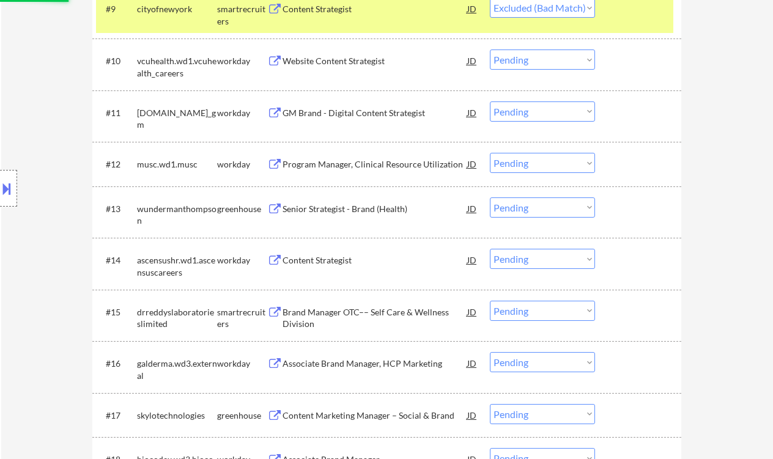
scroll to position [815, 0]
select select ""pending""
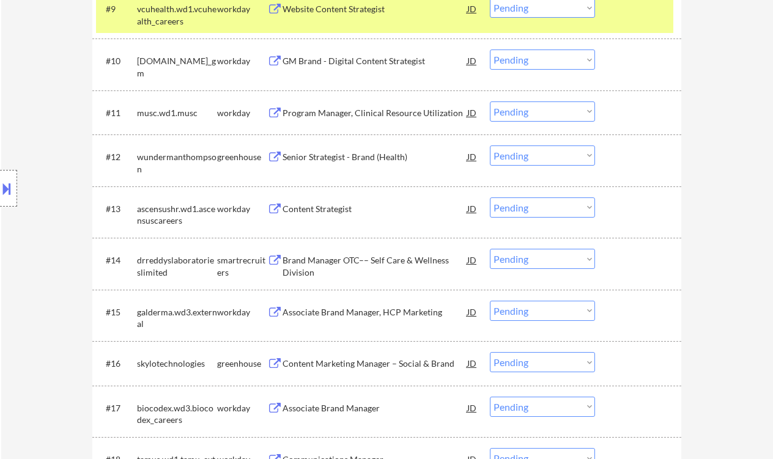
scroll to position [897, 0]
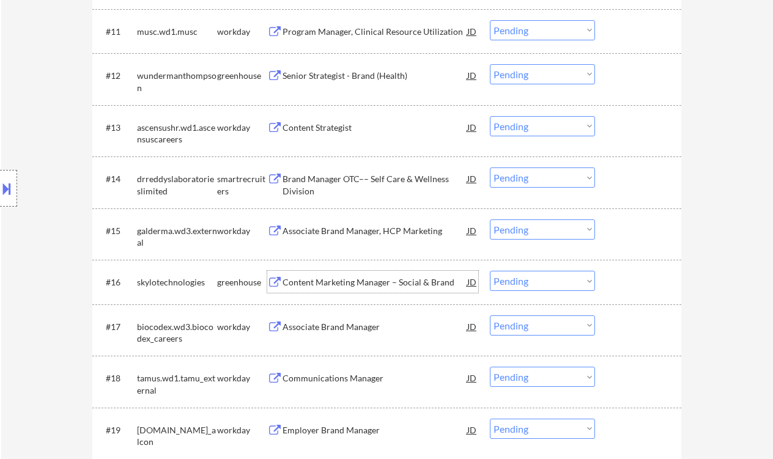
click at [346, 280] on div "Content Marketing Manager – Social & Brand" at bounding box center [375, 283] width 185 height 12
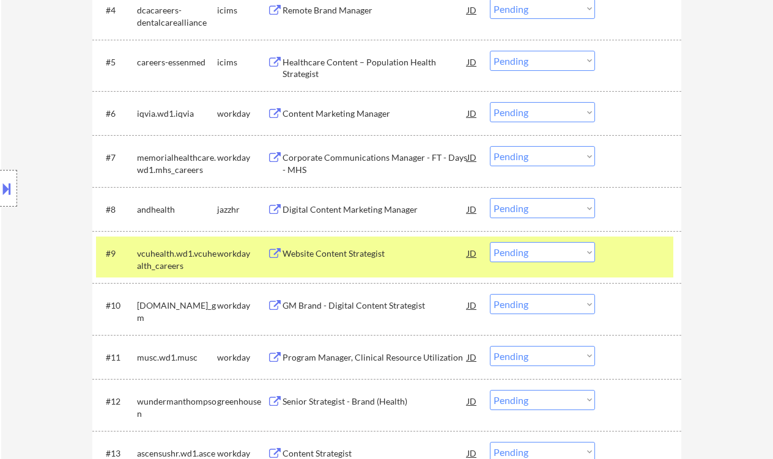
scroll to position [949, 0]
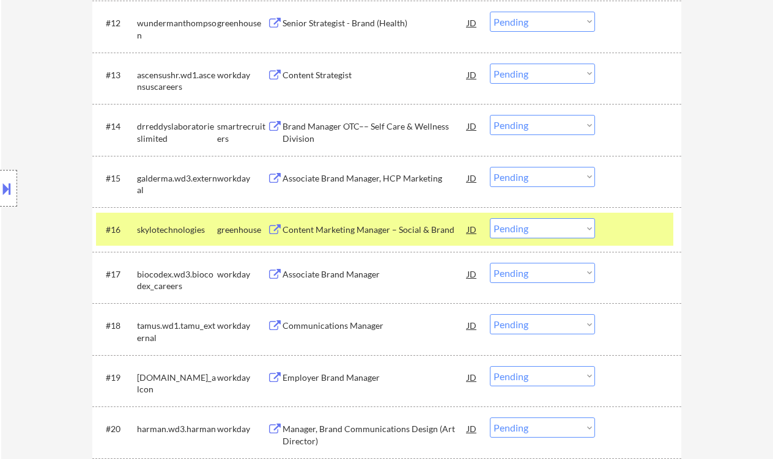
drag, startPoint x: 572, startPoint y: 228, endPoint x: 548, endPoint y: 238, distance: 26.0
click at [572, 228] on select "Choose an option... Pending Applied Excluded (Questions) Excluded (Expired) Exc…" at bounding box center [542, 228] width 105 height 20
click at [490, 218] on select "Choose an option... Pending Applied Excluded (Questions) Excluded (Expired) Exc…" at bounding box center [542, 228] width 105 height 20
select select ""pending""
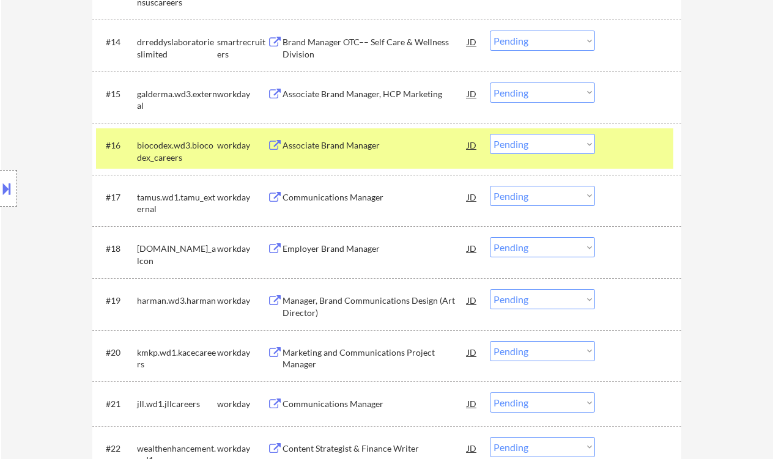
scroll to position [1031, 0]
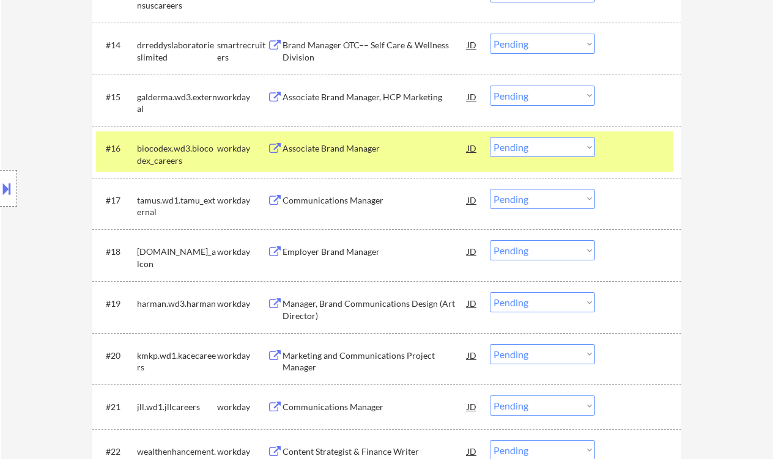
click at [328, 140] on div "Associate Brand Manager" at bounding box center [375, 148] width 185 height 22
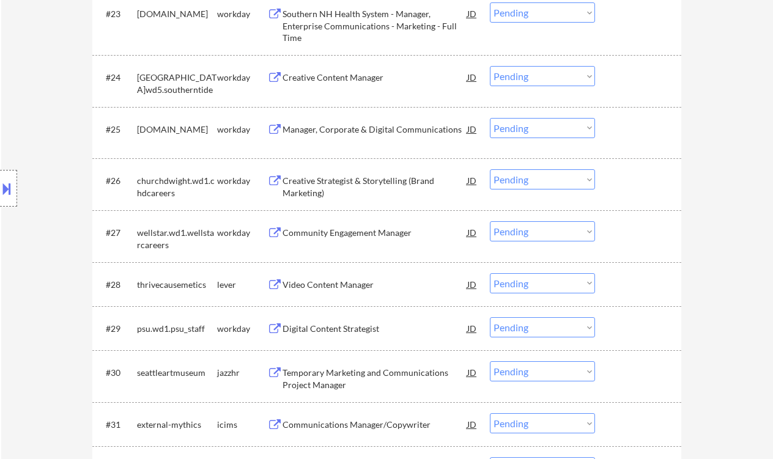
scroll to position [1684, 0]
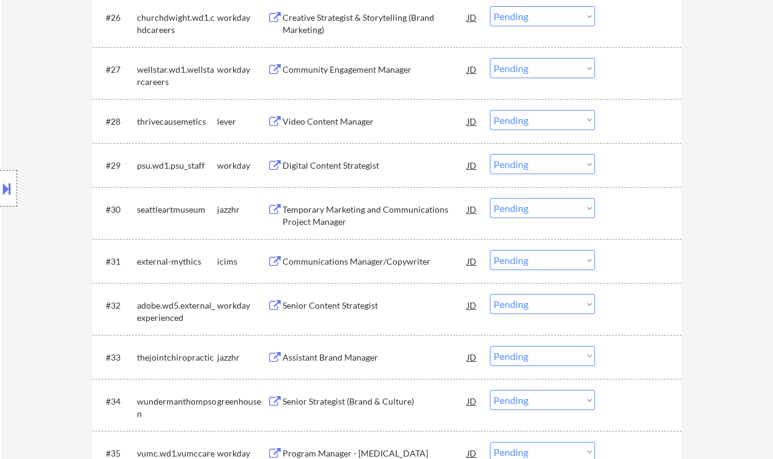
click at [335, 122] on div "Video Content Manager" at bounding box center [375, 122] width 185 height 12
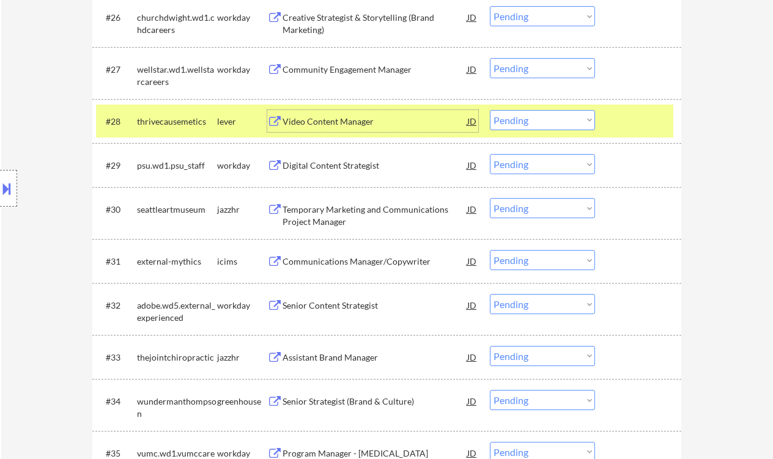
click at [537, 119] on select "Choose an option... Pending Applied Excluded (Questions) Excluded (Expired) Exc…" at bounding box center [542, 120] width 105 height 20
click at [490, 110] on select "Choose an option... Pending Applied Excluded (Questions) Excluded (Expired) Exc…" at bounding box center [542, 120] width 105 height 20
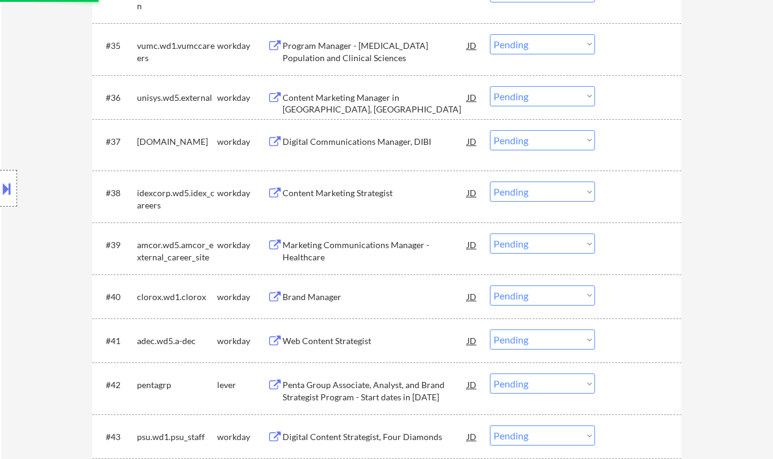
scroll to position [2254, 0]
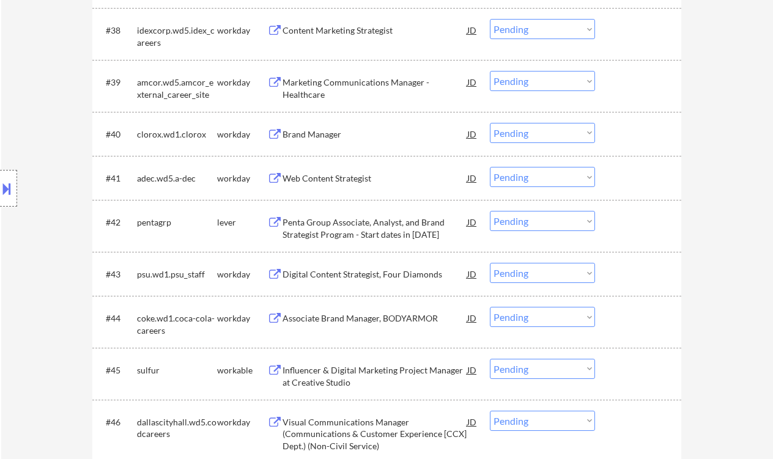
select select ""pending""
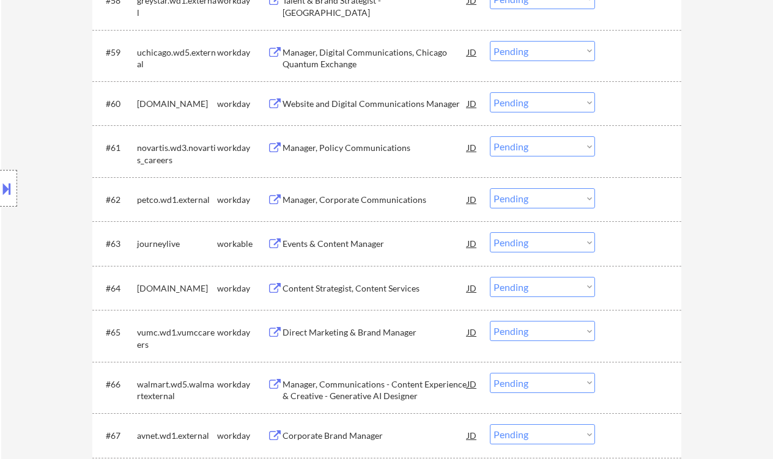
scroll to position [3315, 0]
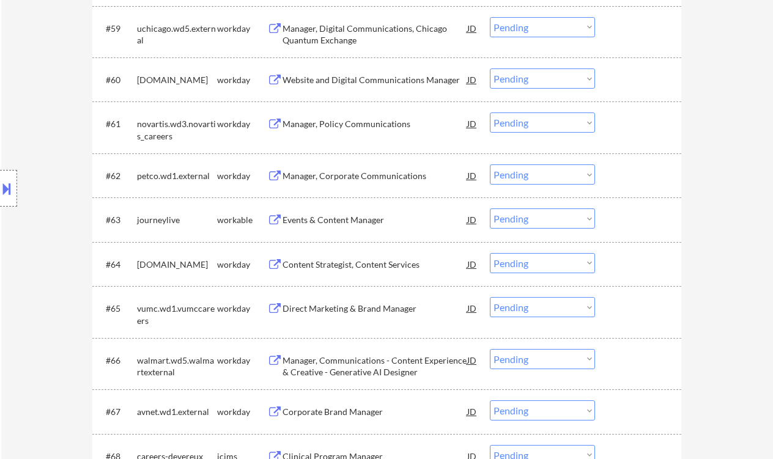
click at [364, 218] on div "Events & Content Manager" at bounding box center [375, 220] width 185 height 12
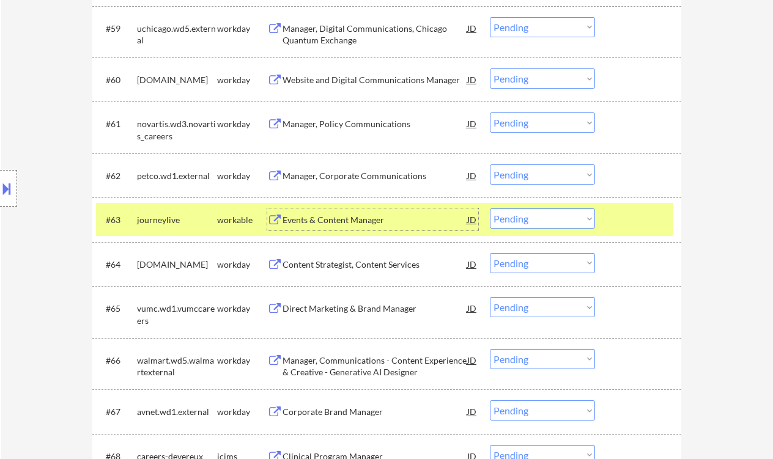
click at [553, 220] on select "Choose an option... Pending Applied Excluded (Questions) Excluded (Expired) Exc…" at bounding box center [542, 219] width 105 height 20
click at [490, 209] on select "Choose an option... Pending Applied Excluded (Questions) Excluded (Expired) Exc…" at bounding box center [542, 219] width 105 height 20
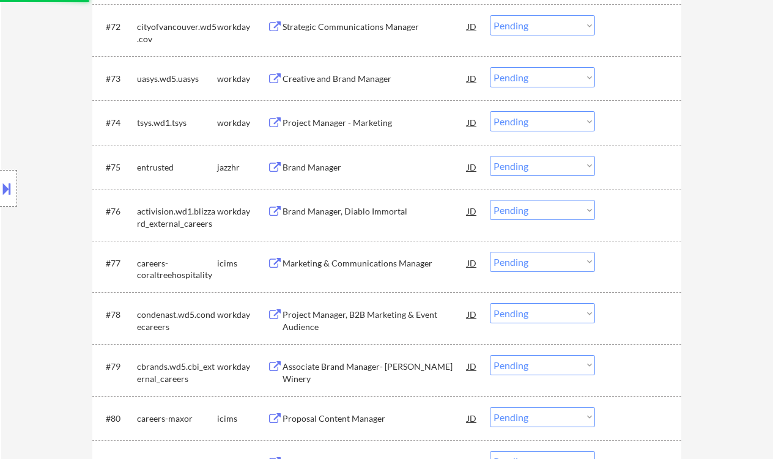
select select ""pending""
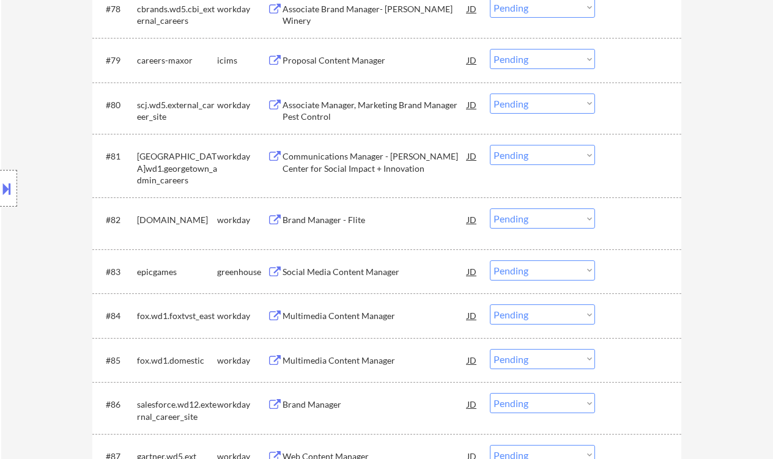
scroll to position [4294, 0]
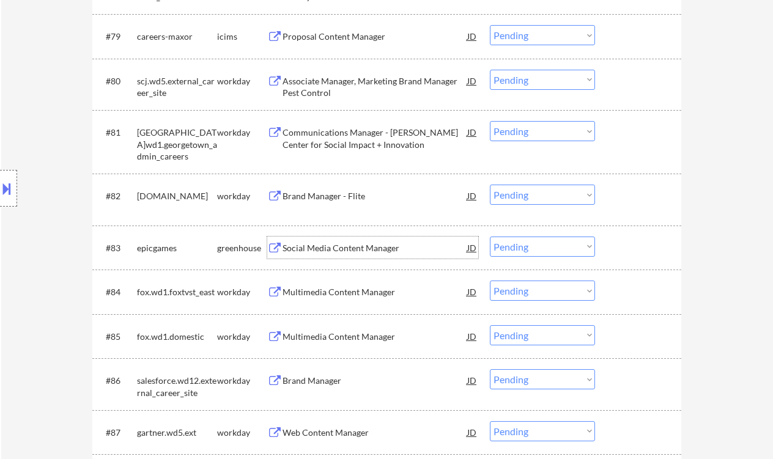
click at [333, 246] on div "Social Media Content Manager" at bounding box center [375, 248] width 185 height 12
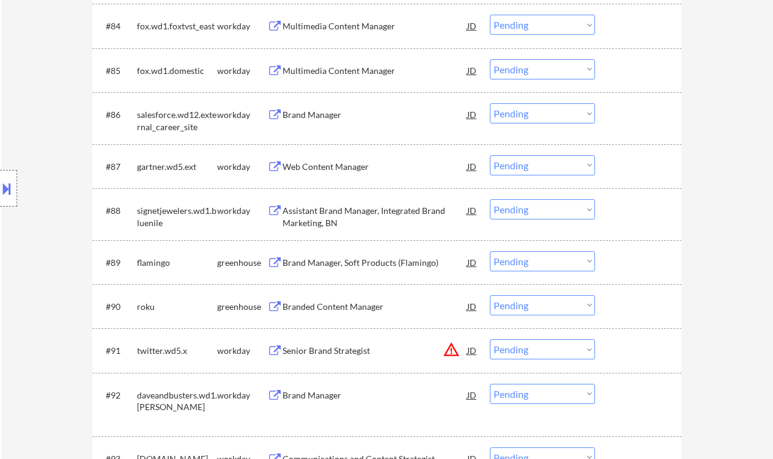
scroll to position [4701, 0]
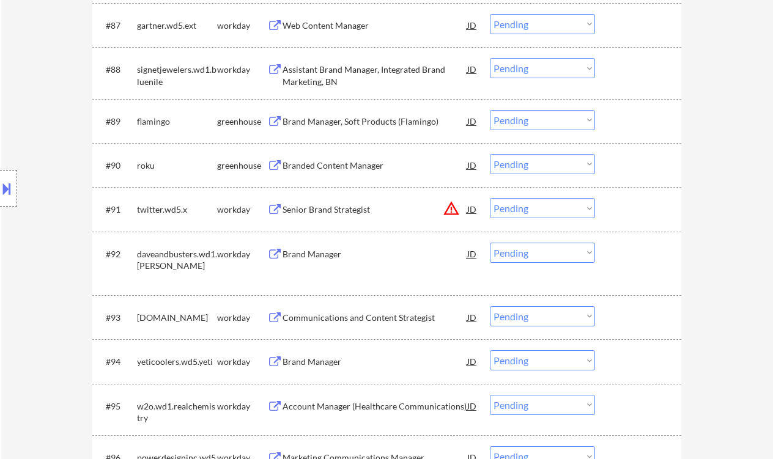
click at [317, 166] on div "Branded Content Manager" at bounding box center [375, 166] width 185 height 12
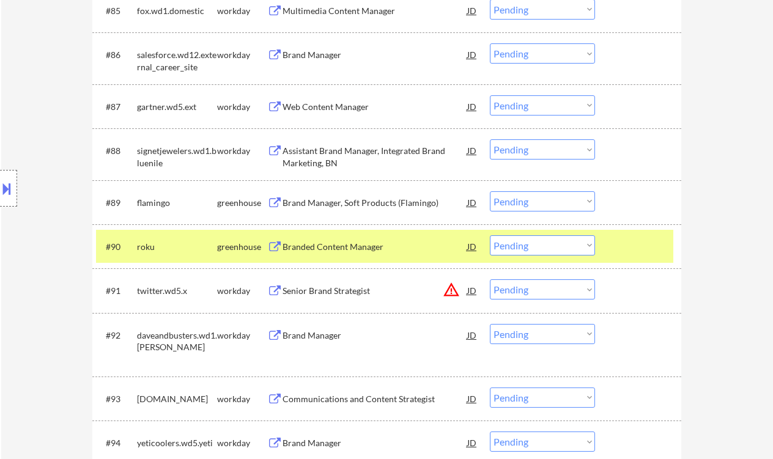
scroll to position [4313, 0]
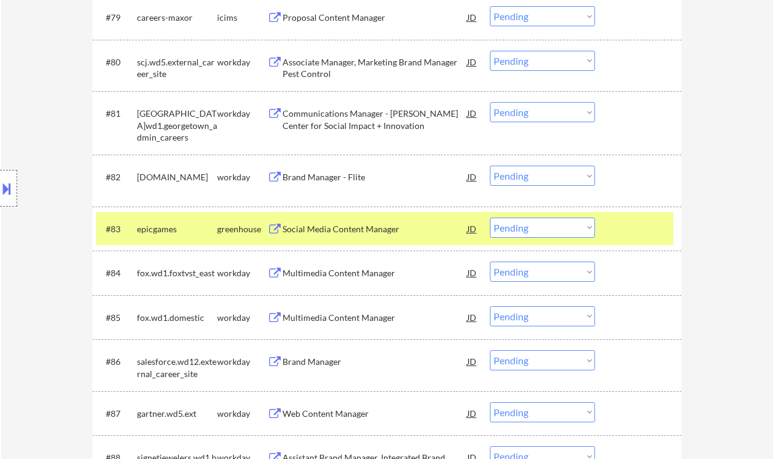
drag, startPoint x: 527, startPoint y: 228, endPoint x: 528, endPoint y: 236, distance: 8.6
click at [527, 228] on select "Choose an option... Pending Applied Excluded (Questions) Excluded (Expired) Exc…" at bounding box center [542, 228] width 105 height 20
click at [490, 218] on select "Choose an option... Pending Applied Excluded (Questions) Excluded (Expired) Exc…" at bounding box center [542, 228] width 105 height 20
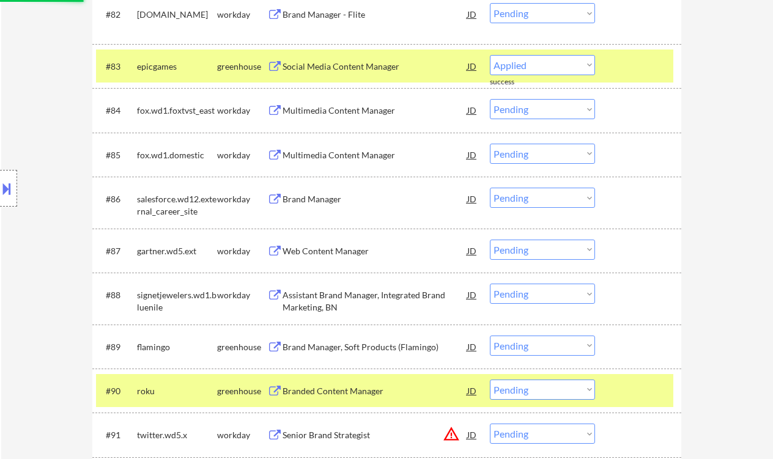
select select ""pending""
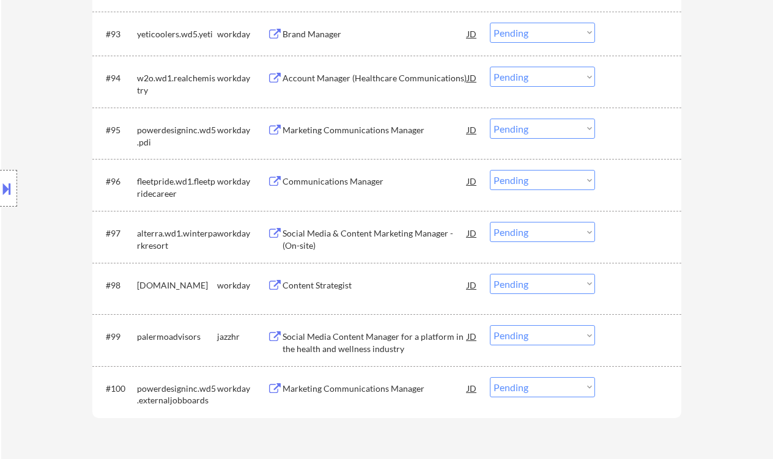
scroll to position [5047, 0]
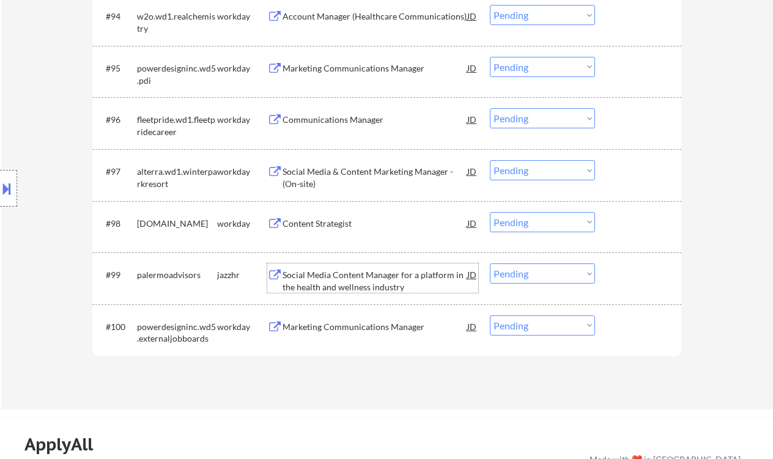
click at [342, 281] on div "Social Media Content Manager for a platform in the health and wellness industry" at bounding box center [375, 281] width 185 height 24
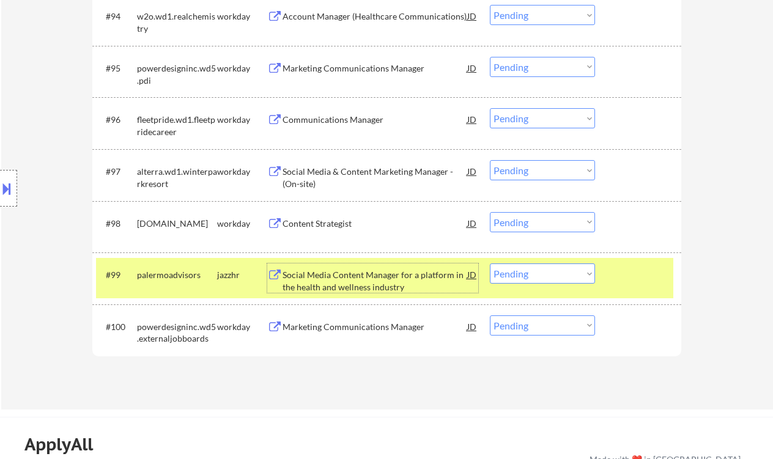
click at [518, 278] on select "Choose an option... Pending Applied Excluded (Questions) Excluded (Expired) Exc…" at bounding box center [542, 274] width 105 height 20
click at [490, 264] on select "Choose an option... Pending Applied Excluded (Questions) Excluded (Expired) Exc…" at bounding box center [542, 274] width 105 height 20
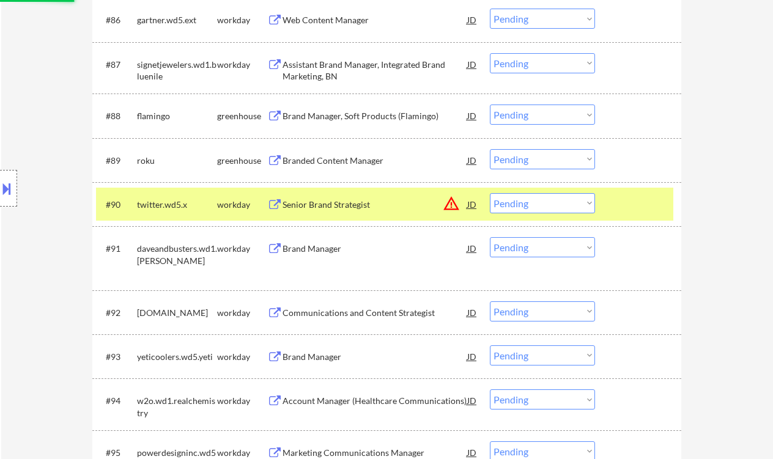
scroll to position [4558, 0]
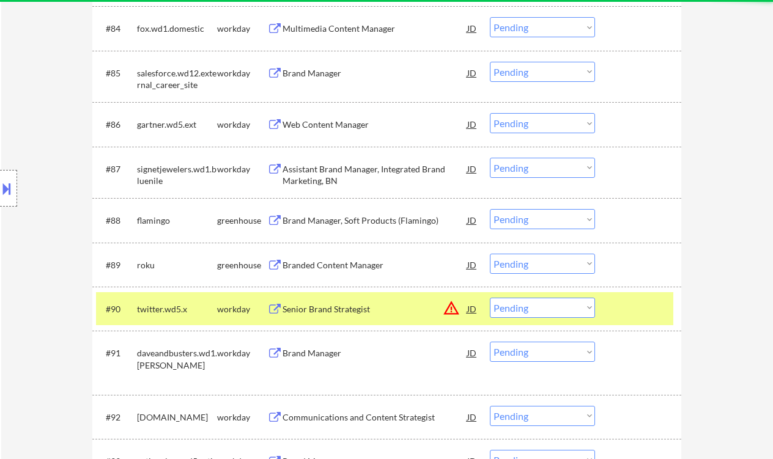
click at [347, 219] on div "Brand Manager, Soft Products (Flamingo)" at bounding box center [375, 221] width 185 height 12
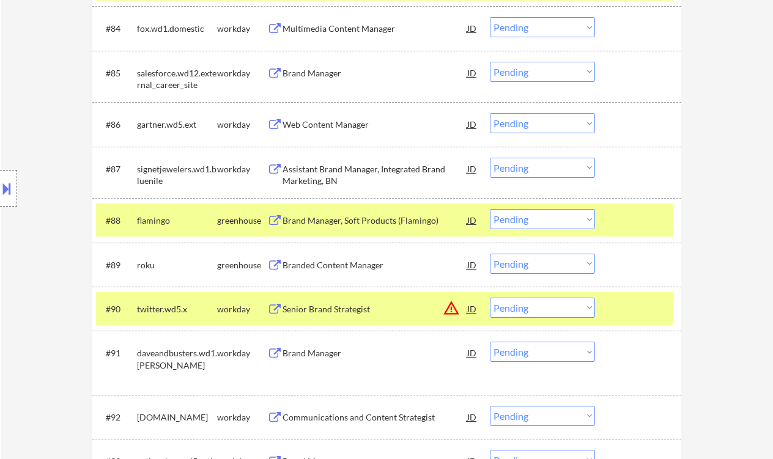
select select ""pending""
click at [500, 221] on select "Choose an option... Pending Applied Excluded (Questions) Excluded (Expired) Exc…" at bounding box center [542, 219] width 105 height 20
click at [490, 209] on select "Choose an option... Pending Applied Excluded (Questions) Excluded (Expired) Exc…" at bounding box center [542, 219] width 105 height 20
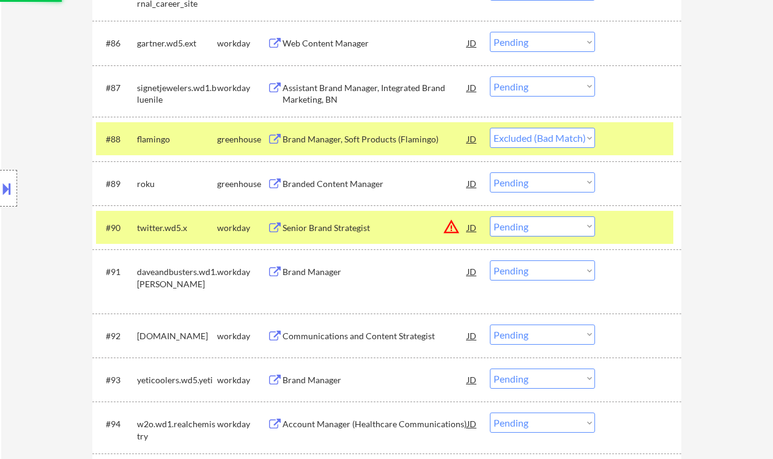
click at [325, 182] on div "Branded Content Manager" at bounding box center [375, 184] width 185 height 12
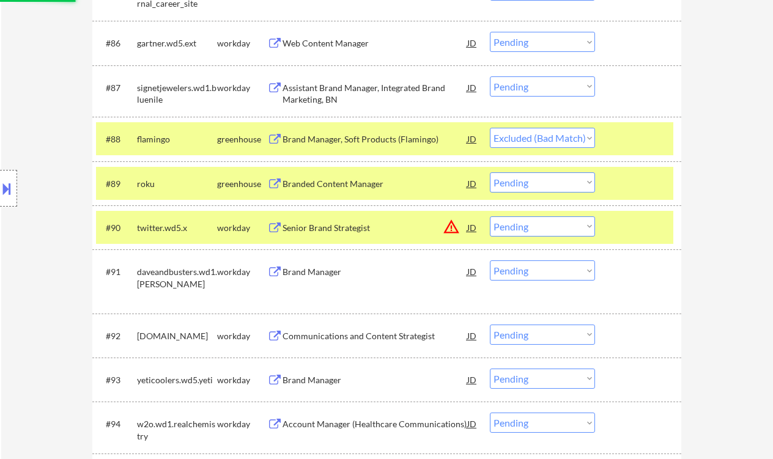
select select ""pending""
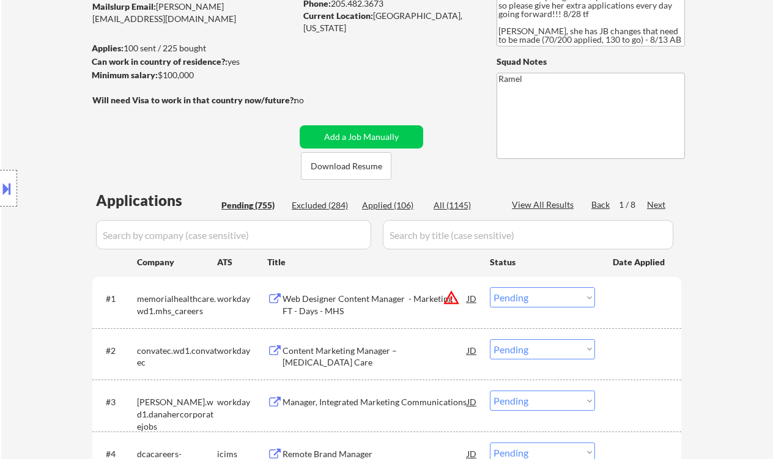
scroll to position [122, 0]
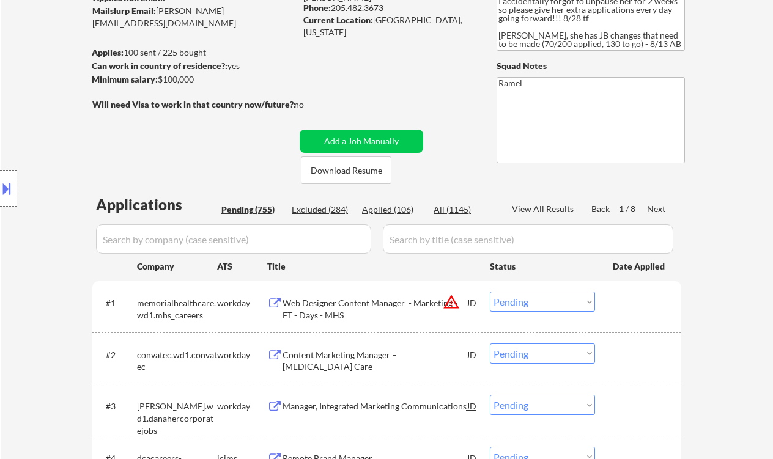
click at [656, 208] on div "Next" at bounding box center [657, 209] width 20 height 12
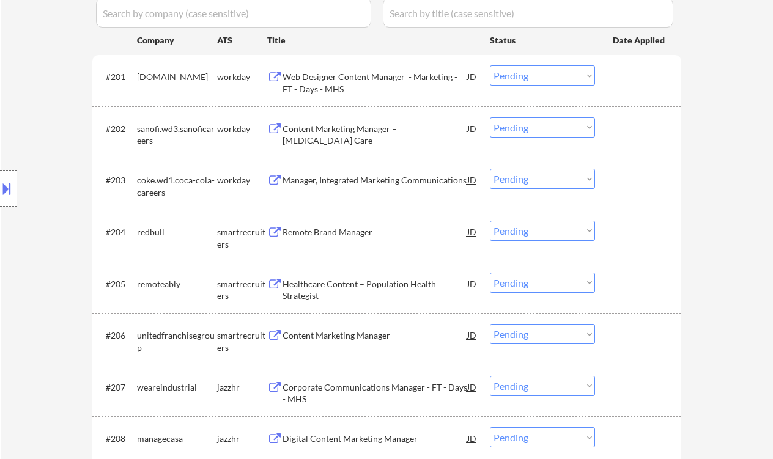
scroll to position [367, 0]
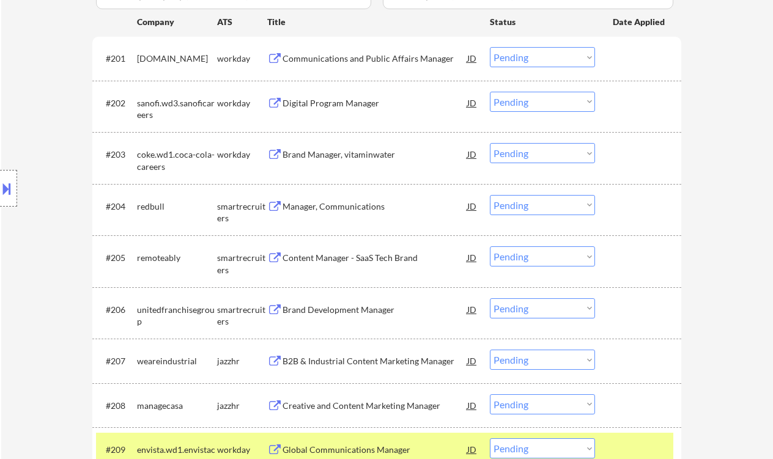
click at [362, 207] on div "Manager, Communications" at bounding box center [375, 207] width 185 height 12
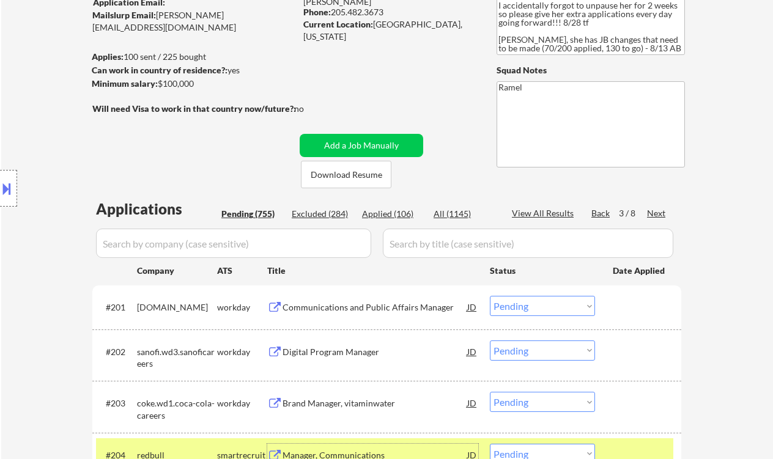
scroll to position [41, 0]
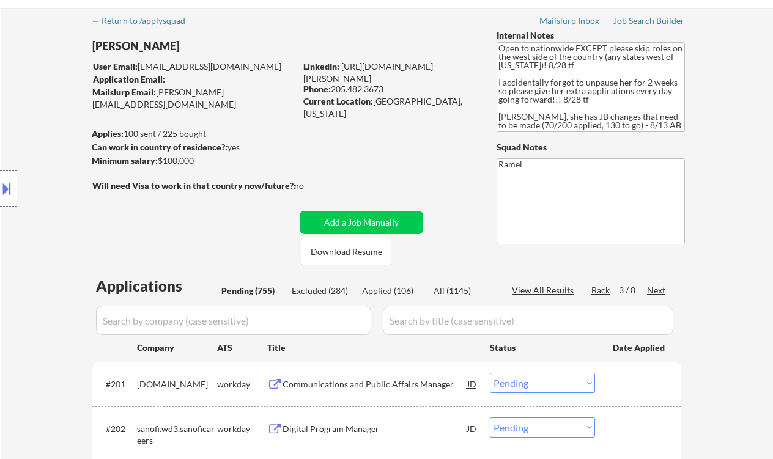
click at [384, 100] on div "Current Location: Pelham, Alabama" at bounding box center [389, 107] width 173 height 24
copy div "Pelham"
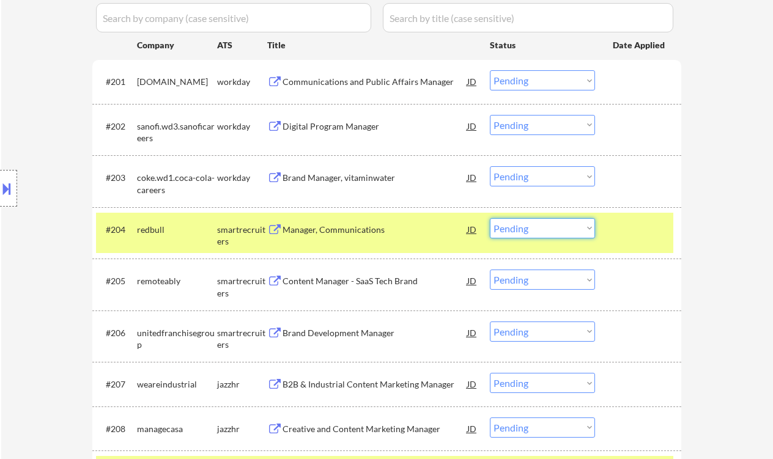
click at [527, 229] on select "Choose an option... Pending Applied Excluded (Questions) Excluded (Expired) Exc…" at bounding box center [542, 228] width 105 height 20
click at [490, 218] on select "Choose an option... Pending Applied Excluded (Questions) Excluded (Expired) Exc…" at bounding box center [542, 228] width 105 height 20
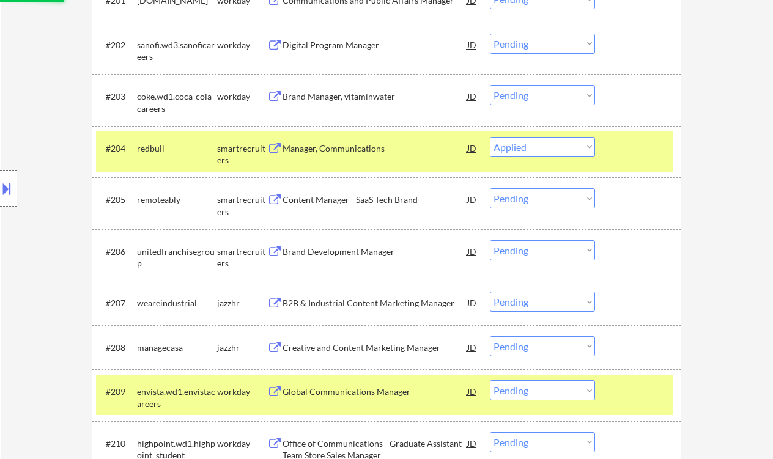
click at [340, 199] on div "Content Manager - SaaS Tech Brand" at bounding box center [375, 200] width 185 height 12
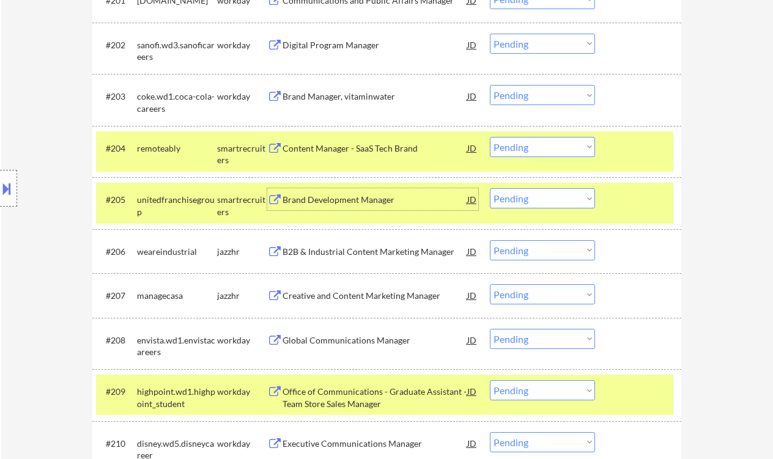
drag, startPoint x: 530, startPoint y: 146, endPoint x: 533, endPoint y: 156, distance: 10.5
click at [530, 146] on select "Choose an option... Pending Applied Excluded (Questions) Excluded (Expired) Exc…" at bounding box center [542, 147] width 105 height 20
click at [490, 137] on select "Choose an option... Pending Applied Excluded (Questions) Excluded (Expired) Exc…" at bounding box center [542, 147] width 105 height 20
click at [341, 202] on div "Brand Development Manager" at bounding box center [375, 200] width 185 height 12
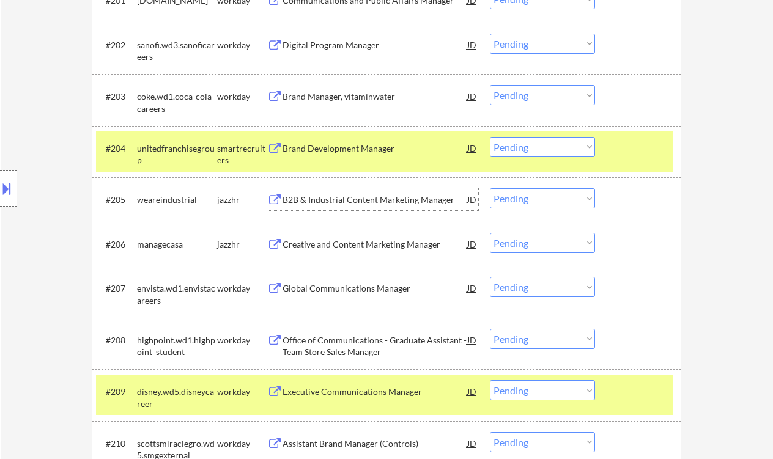
drag, startPoint x: 531, startPoint y: 144, endPoint x: 538, endPoint y: 151, distance: 10.0
click at [531, 144] on select "Choose an option... Pending Applied Excluded (Questions) Excluded (Expired) Exc…" at bounding box center [542, 147] width 105 height 20
click at [490, 137] on select "Choose an option... Pending Applied Excluded (Questions) Excluded (Expired) Exc…" at bounding box center [542, 147] width 105 height 20
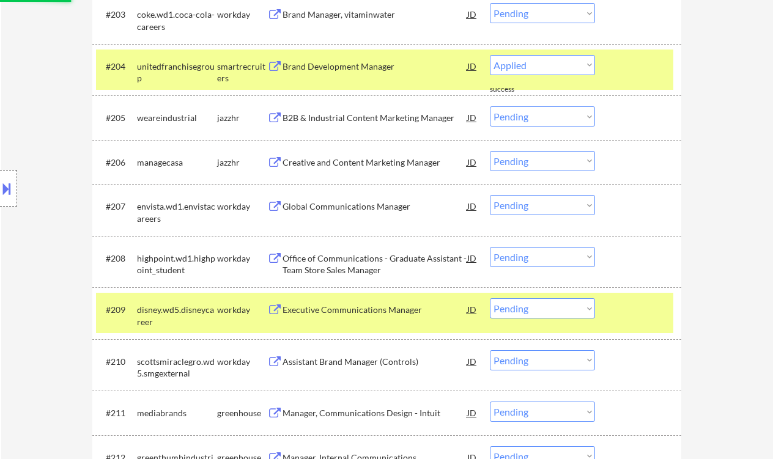
select select ""pending""
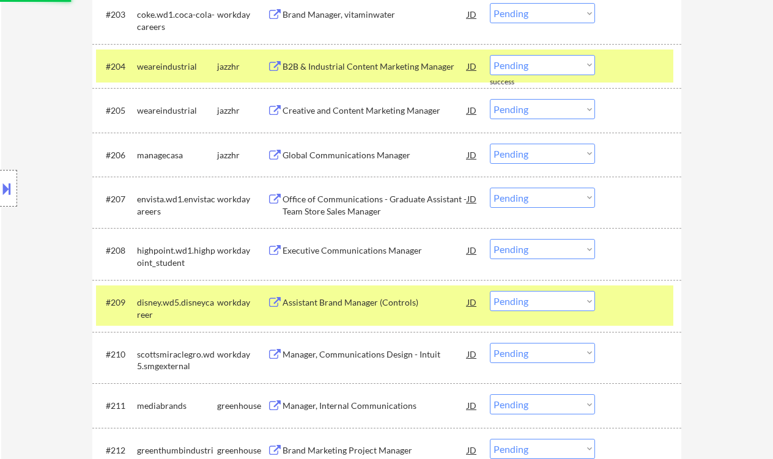
scroll to position [588, 0]
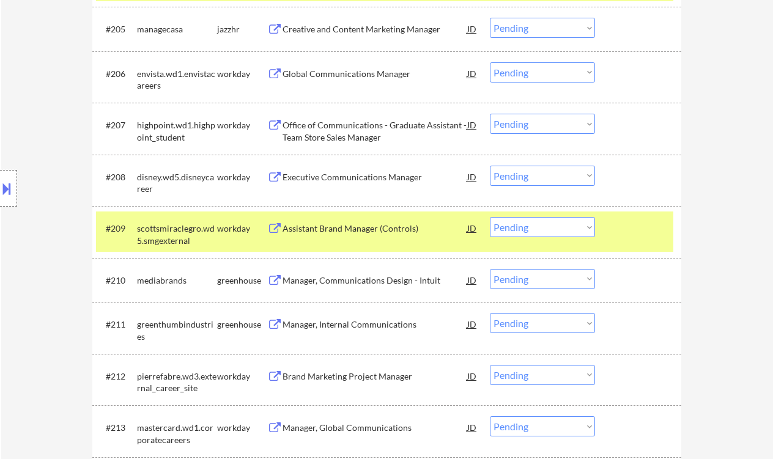
click at [384, 286] on div "Manager, Communications Design - Intuit" at bounding box center [375, 280] width 185 height 22
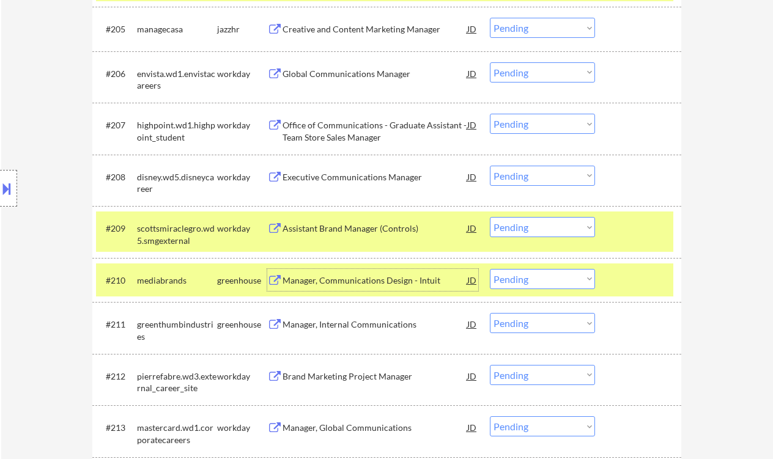
click at [472, 281] on div "JD" at bounding box center [472, 280] width 12 height 22
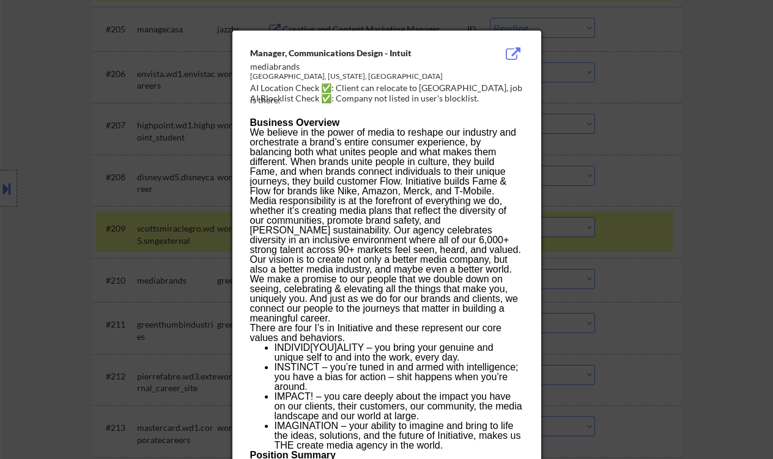
click at [374, 223] on span "We believe in the power of media to reshape our industry and orchestrate a bran…" at bounding box center [385, 200] width 271 height 147
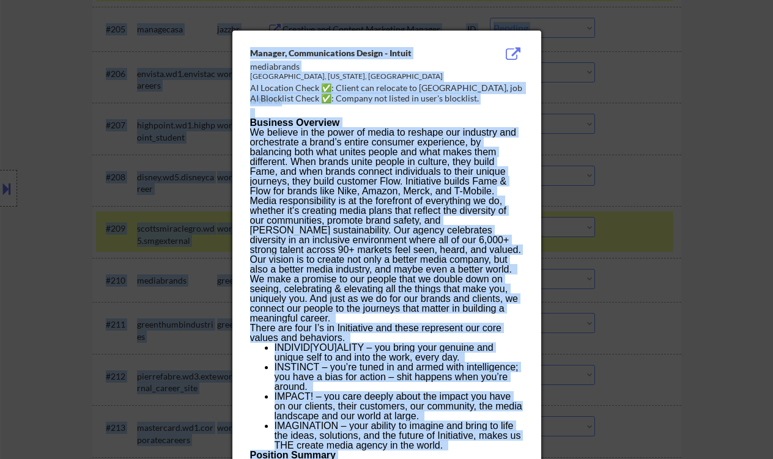
copy body "Sarah Minor User Email: sarahlminor@uab.edu Application Email: Mailslurp Email:…"
click at [350, 168] on span "We believe in the power of media to reshape our industry and orchestrate a bran…" at bounding box center [385, 200] width 271 height 147
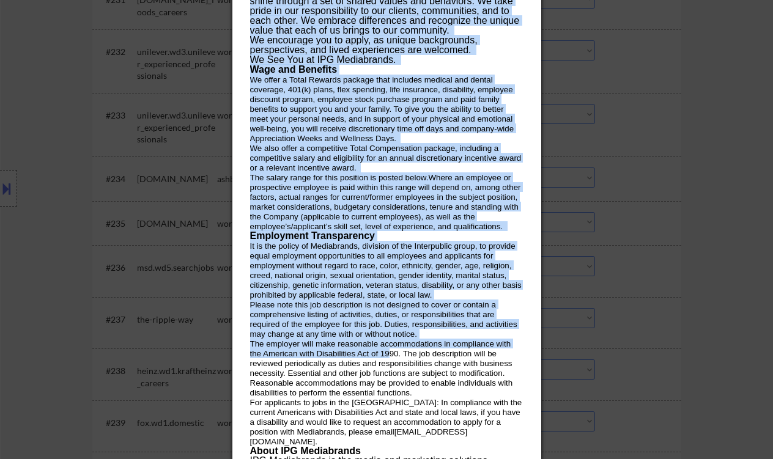
scroll to position [2138, 0]
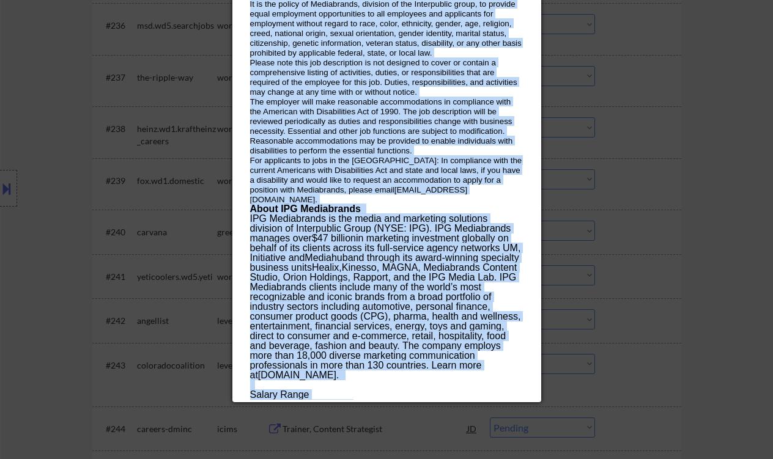
drag, startPoint x: 250, startPoint y: 49, endPoint x: 384, endPoint y: 396, distance: 372.4
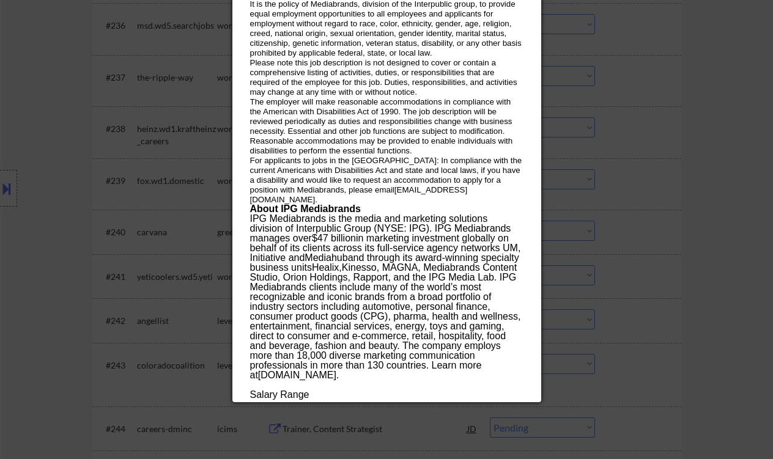
click at [719, 172] on div at bounding box center [386, 229] width 773 height 459
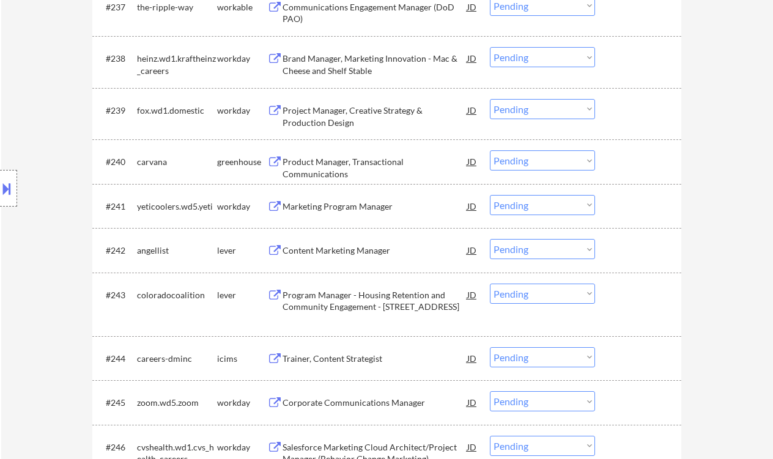
scroll to position [2220, 0]
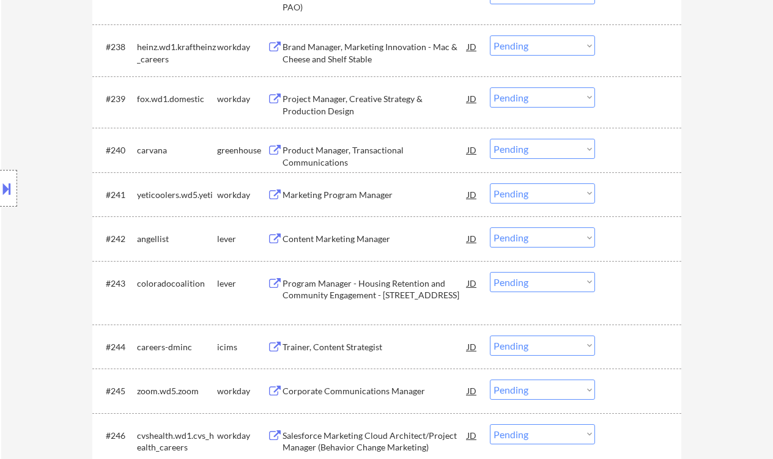
click at [346, 243] on div "Content Marketing Manager" at bounding box center [375, 239] width 185 height 12
